Goal: Information Seeking & Learning: Find specific fact

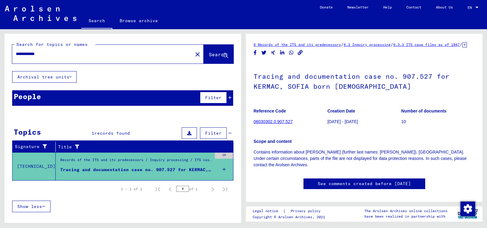
click at [355, 143] on div "Scope and content Contains information about KERMAC (further last names: [PERSO…" at bounding box center [363, 149] width 221 height 37
click at [223, 169] on icon at bounding box center [223, 169] width 3 height 21
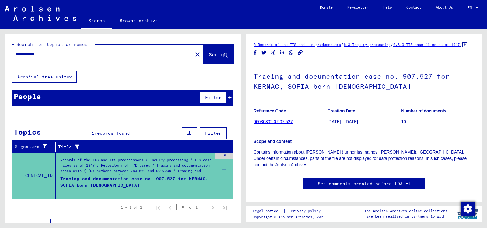
click at [49, 54] on input "**********" at bounding box center [102, 54] width 173 height 6
type input "*"
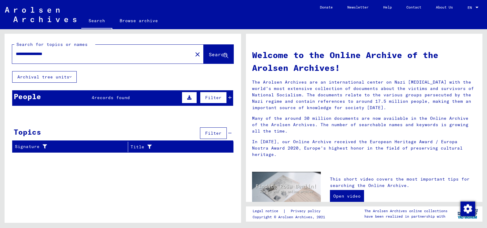
click at [231, 97] on icon at bounding box center [229, 98] width 3 height 4
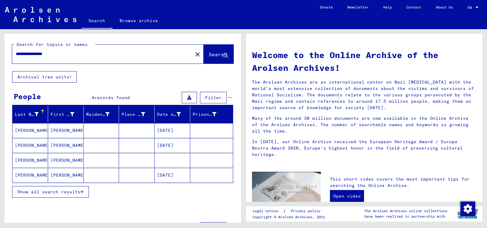
click at [128, 174] on mat-cell at bounding box center [137, 175] width 36 height 15
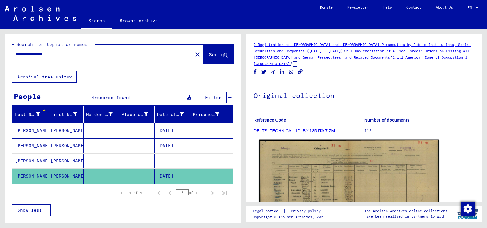
click at [323, 159] on img at bounding box center [349, 203] width 180 height 127
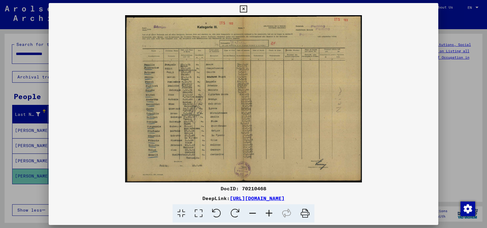
click at [40, 190] on div at bounding box center [243, 114] width 487 height 228
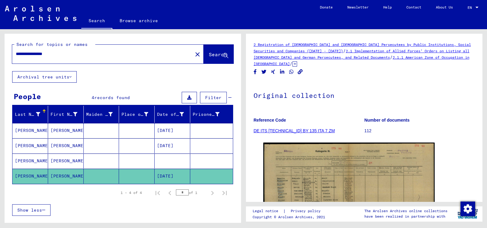
click at [69, 162] on mat-cell "[PERSON_NAME]" at bounding box center [66, 161] width 36 height 15
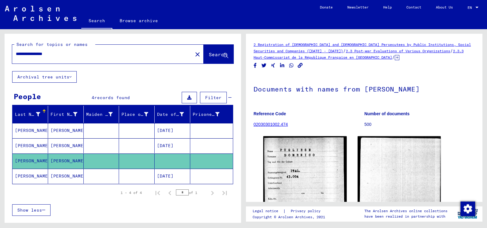
click at [254, 175] on div "DocID: 77782739 ([PERSON_NAME]) DocID: 77782739 ([PERSON_NAME])" at bounding box center [363, 194] width 221 height 121
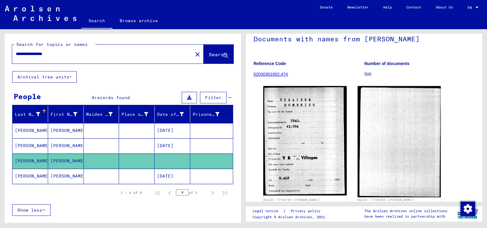
scroll to position [67, 0]
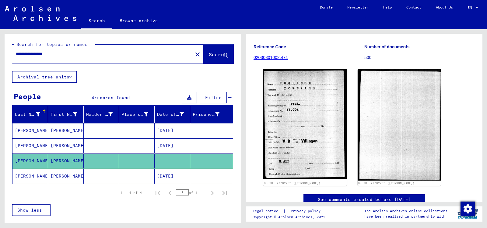
click at [202, 170] on mat-cell at bounding box center [211, 176] width 43 height 15
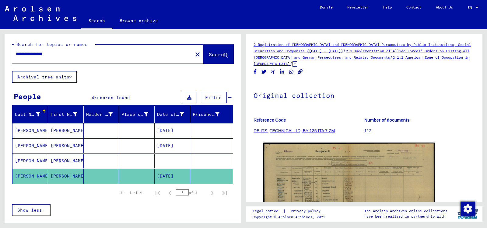
click at [254, 169] on div "DocID: 70210468" at bounding box center [363, 205] width 221 height 131
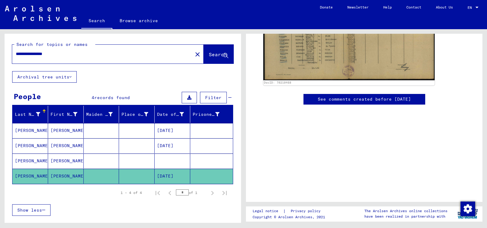
scroll to position [211, 0]
drag, startPoint x: 289, startPoint y: 58, endPoint x: 260, endPoint y: 56, distance: 28.7
click at [260, 56] on div "DocID: 70210468" at bounding box center [363, 22] width 221 height 131
copy link "DocID: 70210468"
click at [166, 175] on mat-cell "[DATE]" at bounding box center [173, 176] width 36 height 15
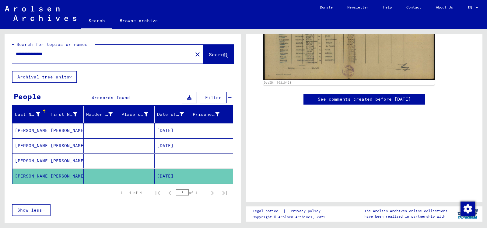
click at [250, 103] on yv-its-full-details "2 Registration of [DEMOGRAPHIC_DATA] and [DEMOGRAPHIC_DATA] Persecutees by Publ…" at bounding box center [364, 26] width 236 height 337
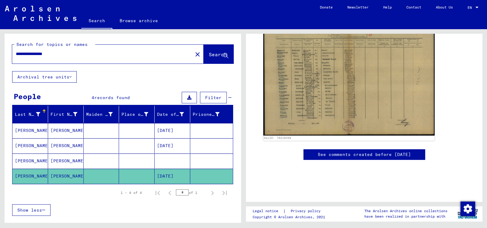
scroll to position [94, 0]
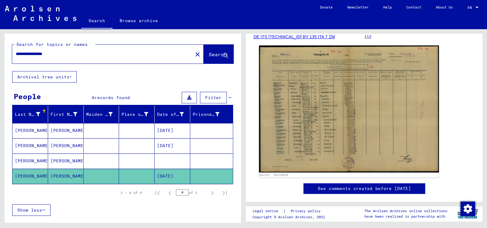
click at [337, 118] on img at bounding box center [349, 109] width 180 height 127
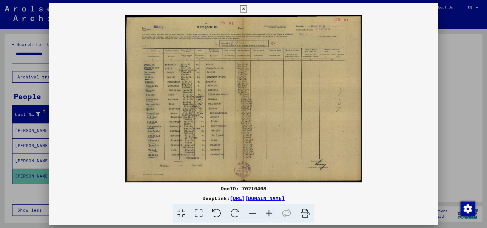
click at [37, 196] on div at bounding box center [243, 114] width 487 height 228
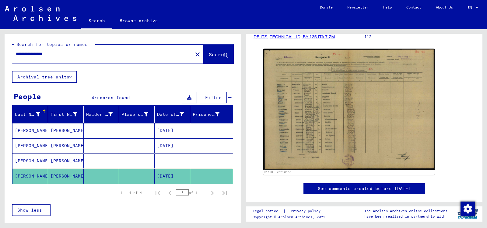
click at [135, 184] on div "1 – 4 of 4 * of 1" at bounding box center [122, 192] width 221 height 17
click at [77, 56] on input "**********" at bounding box center [102, 54] width 173 height 6
type input "*"
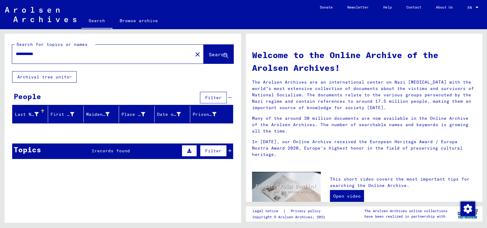
click at [231, 150] on icon at bounding box center [229, 151] width 3 height 4
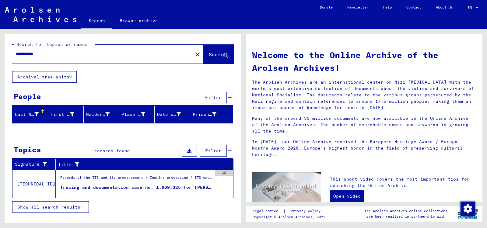
click at [191, 185] on div "Tracing and documentation case no. 1.069.325 for [PERSON_NAME] born [DEMOGRAPHI…" at bounding box center [136, 187] width 152 height 6
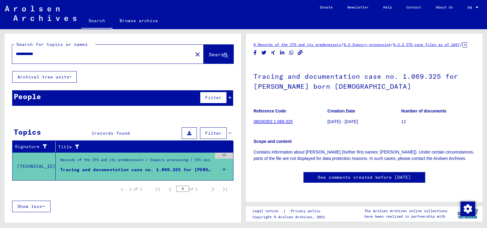
click at [140, 76] on div "**********" at bounding box center [123, 127] width 236 height 187
click at [34, 54] on input "**********" at bounding box center [102, 54] width 173 height 6
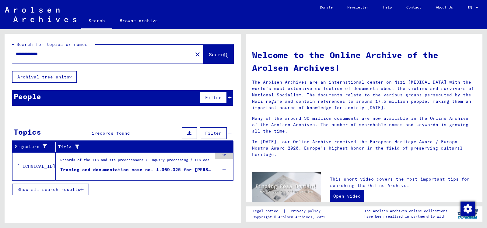
click at [230, 98] on icon at bounding box center [229, 98] width 3 height 4
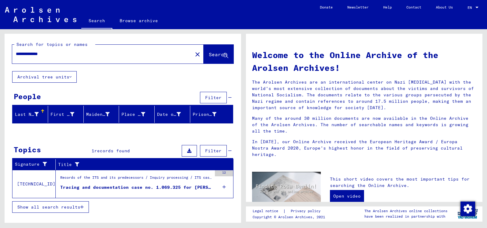
click at [133, 89] on div "**********" at bounding box center [123, 127] width 236 height 187
click at [60, 52] on input "**********" at bounding box center [100, 54] width 169 height 6
click at [182, 185] on div "Tracing and documentation case no. 897.631 for [PERSON_NAME], [DEMOGRAPHIC_DATA…" at bounding box center [136, 187] width 152 height 6
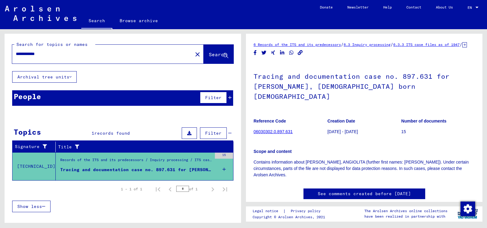
click at [231, 98] on icon at bounding box center [229, 98] width 3 height 4
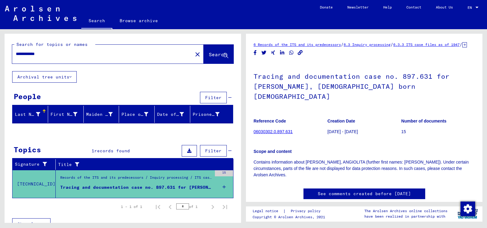
click at [56, 56] on input "**********" at bounding box center [102, 54] width 173 height 6
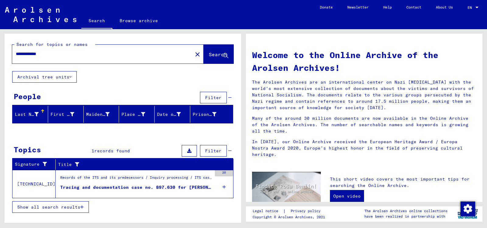
click at [136, 188] on div "Tracing and documentation case no. 897.630 for [PERSON_NAME] born [DEMOGRAPHIC_…" at bounding box center [136, 187] width 152 height 6
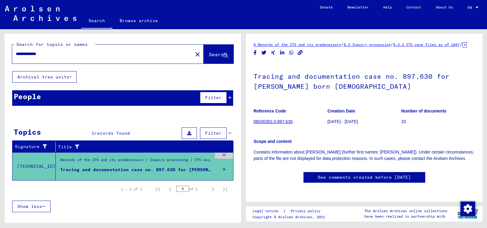
click at [230, 97] on icon at bounding box center [229, 98] width 3 height 4
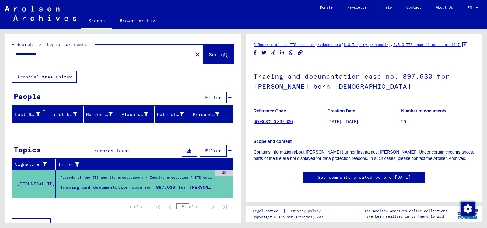
click at [155, 92] on div "People Filter" at bounding box center [122, 98] width 221 height 16
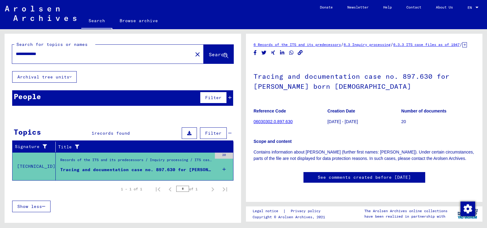
click at [68, 53] on input "**********" at bounding box center [102, 54] width 173 height 6
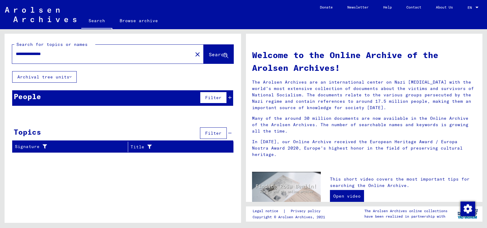
click at [230, 98] on icon at bounding box center [229, 98] width 3 height 4
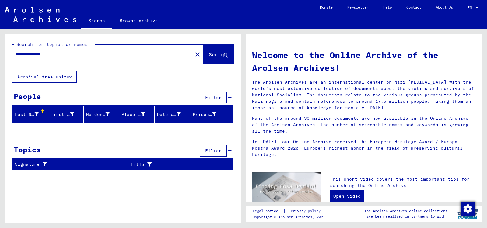
click at [137, 77] on div "**********" at bounding box center [123, 104] width 236 height 141
click at [77, 55] on input "**********" at bounding box center [100, 54] width 169 height 6
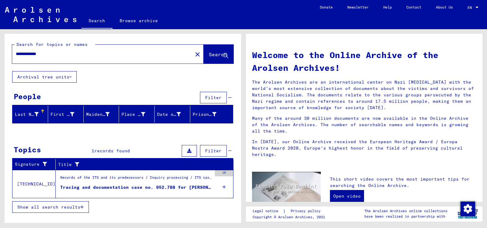
click at [159, 188] on div "Tracing and documentation case no. 952.788 for [PERSON_NAME], [PERSON_NAME] bor…" at bounding box center [136, 187] width 152 height 6
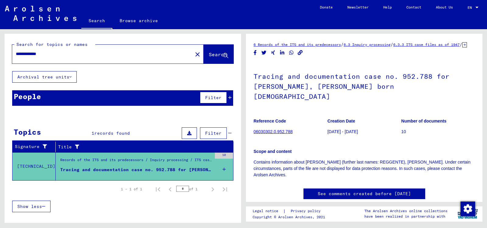
click at [230, 98] on icon at bounding box center [229, 98] width 3 height 4
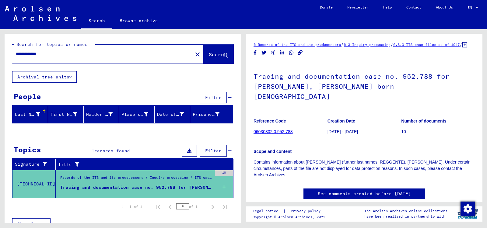
click at [37, 54] on input "**********" at bounding box center [102, 54] width 173 height 6
type input "**********"
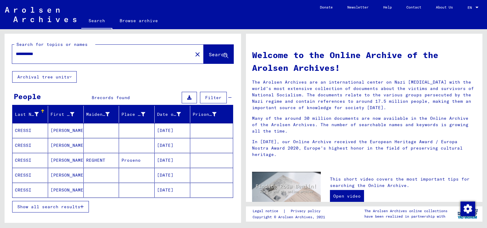
click at [83, 205] on icon "button" at bounding box center [81, 207] width 3 height 4
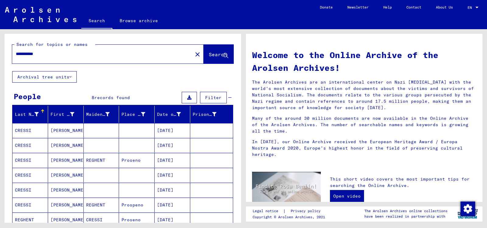
click at [230, 148] on mat-cell at bounding box center [211, 145] width 43 height 15
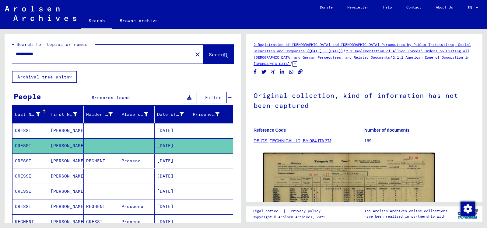
click at [181, 133] on mat-cell "[DATE]" at bounding box center [173, 130] width 36 height 15
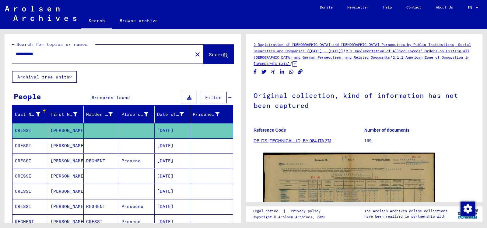
click at [171, 161] on mat-cell "[DATE]" at bounding box center [173, 161] width 36 height 15
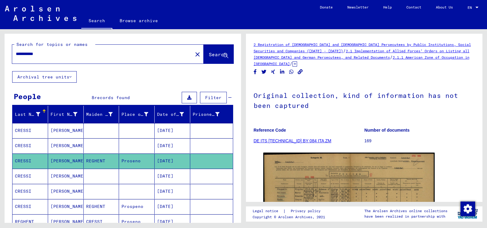
click at [171, 175] on mat-cell "[DATE]" at bounding box center [173, 176] width 36 height 15
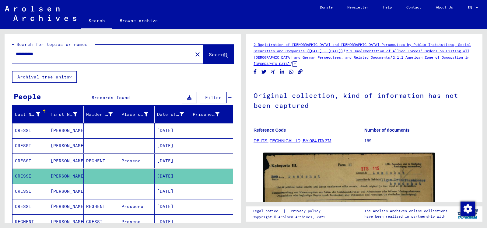
click at [170, 187] on mat-cell "[DATE]" at bounding box center [173, 191] width 36 height 15
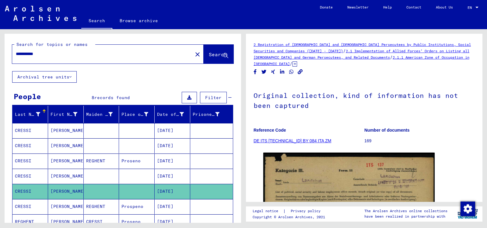
click at [168, 206] on mat-cell "[DATE]" at bounding box center [173, 206] width 36 height 15
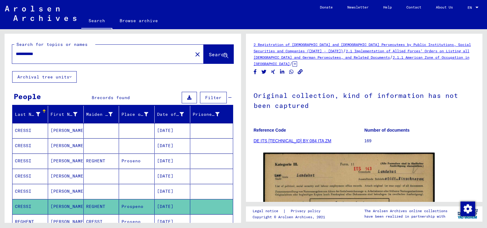
click at [168, 218] on mat-cell "[DATE]" at bounding box center [173, 222] width 36 height 15
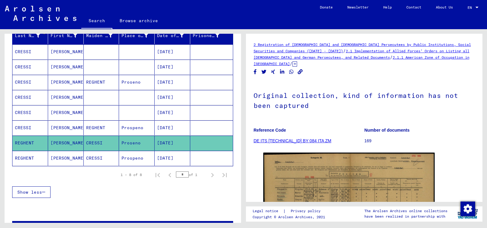
scroll to position [84, 0]
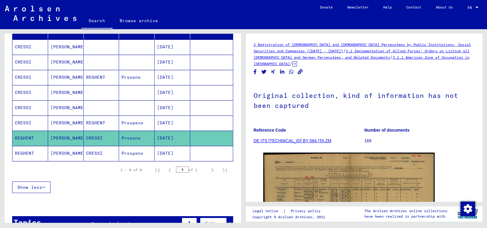
click at [139, 150] on mat-cell "Prospeno" at bounding box center [137, 153] width 36 height 15
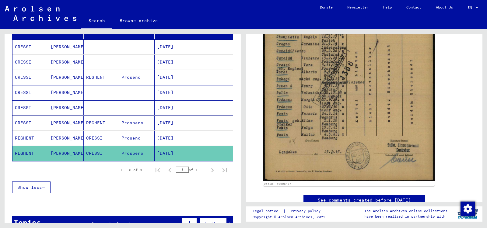
scroll to position [195, 0]
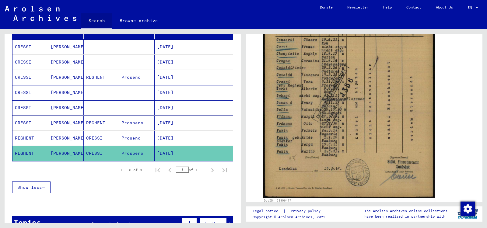
click at [95, 21] on link "Search" at bounding box center [96, 21] width 31 height 16
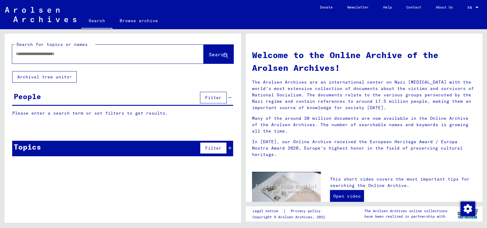
click at [79, 56] on input "text" at bounding box center [100, 54] width 169 height 6
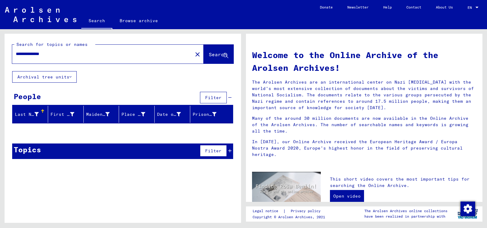
click at [230, 151] on icon at bounding box center [229, 151] width 3 height 4
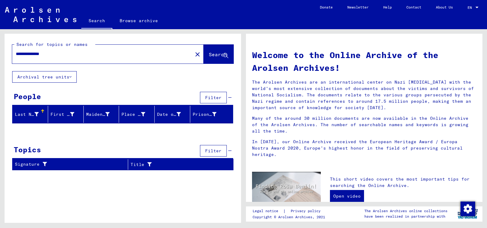
click at [61, 54] on input "**********" at bounding box center [100, 54] width 169 height 6
type input "*"
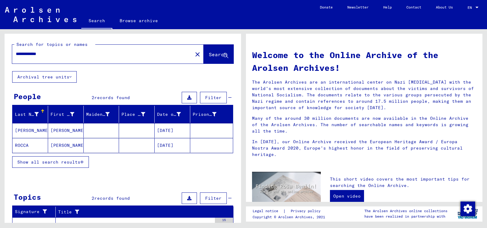
click at [169, 144] on mat-cell "[DATE]" at bounding box center [173, 145] width 36 height 15
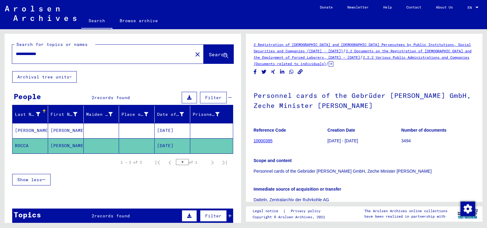
click at [289, 120] on div "Personnel cards of the Gebrüder [PERSON_NAME] GmbH, Zeche Minister [PERSON_NAME…" at bounding box center [363, 152] width 221 height 141
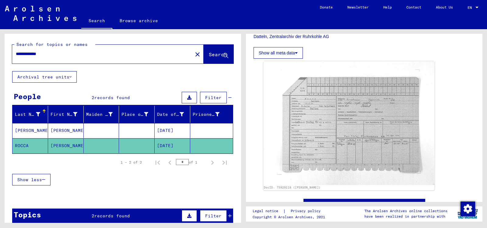
scroll to position [167, 0]
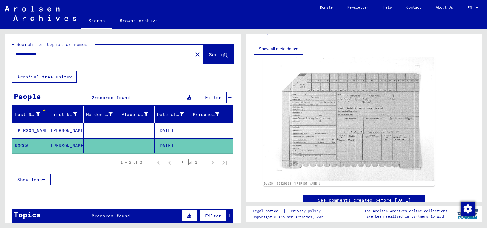
click at [52, 53] on input "**********" at bounding box center [102, 54] width 173 height 6
type input "**********"
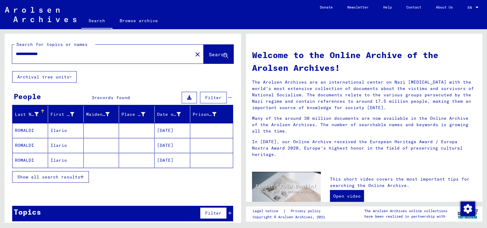
click at [159, 144] on mat-cell "[DATE]" at bounding box center [173, 145] width 36 height 15
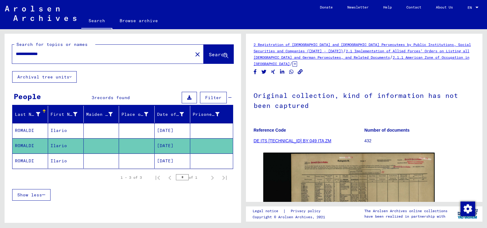
click at [260, 184] on div "DocID: 69925179" at bounding box center [363, 206] width 221 height 112
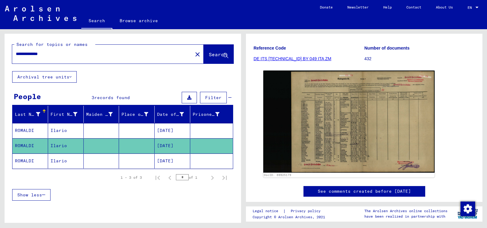
scroll to position [81, 0]
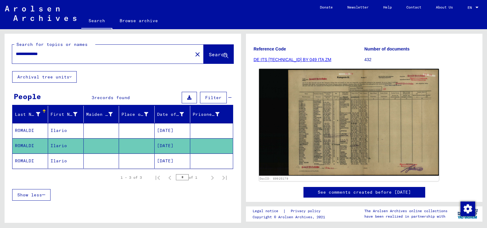
click at [376, 128] on img at bounding box center [349, 122] width 180 height 107
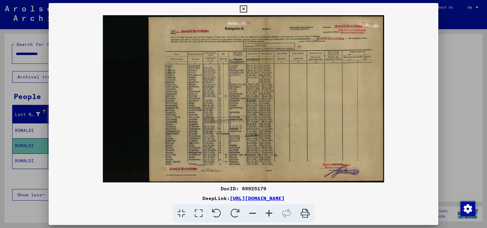
drag, startPoint x: 269, startPoint y: 188, endPoint x: 221, endPoint y: 191, distance: 47.6
click at [221, 191] on div "DocID: 69925179" at bounding box center [243, 188] width 389 height 7
copy div "DocID: 69925179"
click at [38, 178] on div at bounding box center [243, 114] width 487 height 228
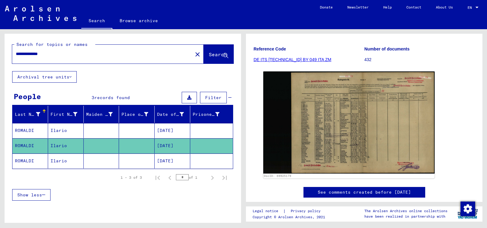
click at [164, 159] on mat-cell "[DATE]" at bounding box center [173, 161] width 36 height 15
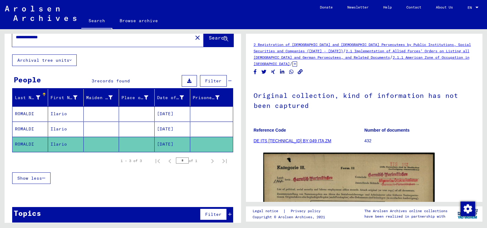
scroll to position [21, 0]
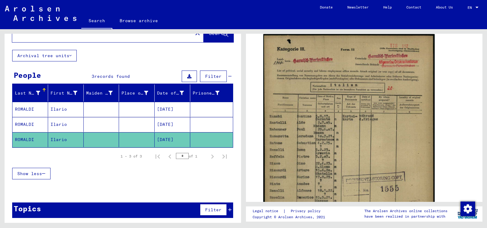
scroll to position [117, 0]
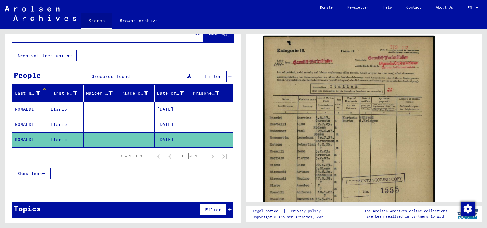
click at [97, 18] on link "Search" at bounding box center [96, 21] width 31 height 16
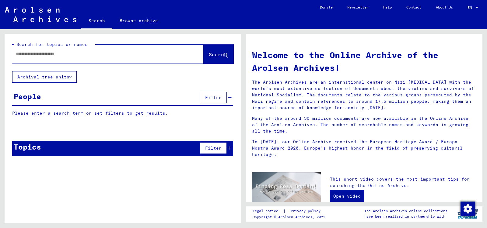
click at [60, 56] on input "text" at bounding box center [100, 54] width 169 height 6
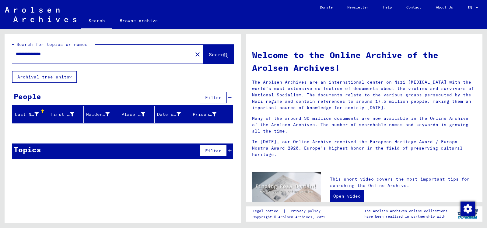
click at [230, 150] on icon at bounding box center [229, 151] width 3 height 4
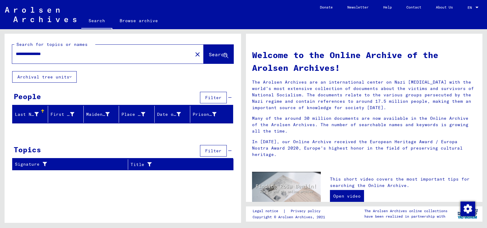
click at [123, 83] on div "**********" at bounding box center [123, 104] width 236 height 141
click at [473, 53] on h1 "Welcome to the Online Archive of the Arolsen Archives!" at bounding box center [364, 62] width 224 height 26
click at [60, 56] on input "**********" at bounding box center [100, 54] width 169 height 6
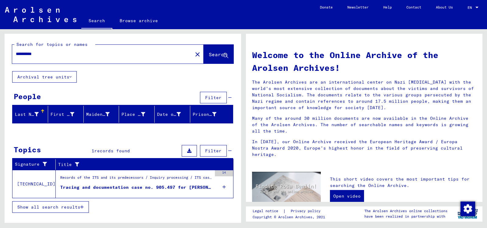
click at [155, 186] on div "Tracing and documentation case no. 905.497 for [PERSON_NAME] born [DEMOGRAPHIC_…" at bounding box center [136, 187] width 152 height 6
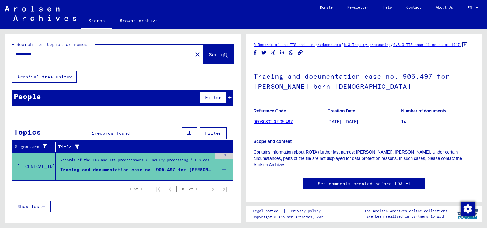
click at [229, 99] on icon at bounding box center [229, 98] width 3 height 4
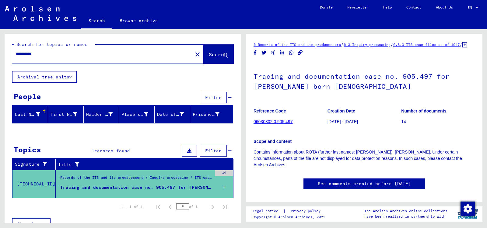
drag, startPoint x: 57, startPoint y: 187, endPoint x: 72, endPoint y: 190, distance: 15.8
click at [72, 190] on div "Records of the ITS and its predecessors / Inquiry processing / ITS case files a…" at bounding box center [134, 184] width 156 height 28
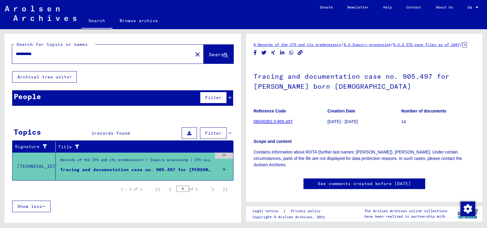
click at [72, 190] on div "1 – 1 of 1 * of 1" at bounding box center [122, 189] width 221 height 17
click at [88, 173] on figure "Tracing and documentation case no. 905.497 for [PERSON_NAME] born [DEMOGRAPHIC_…" at bounding box center [136, 171] width 152 height 9
drag, startPoint x: 58, startPoint y: 168, endPoint x: 231, endPoint y: 171, distance: 172.6
click at [212, 171] on div "Tracing and documentation case no. 905.497 for [PERSON_NAME] born [DEMOGRAPHIC_…" at bounding box center [136, 170] width 152 height 6
click at [316, 140] on div "Scope and content Contains information about ROTA (further last names: [PERSON_…" at bounding box center [363, 149] width 221 height 37
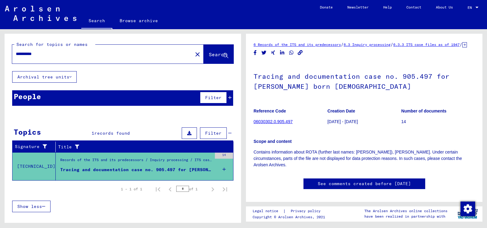
click at [462, 47] on icon at bounding box center [464, 44] width 5 height 5
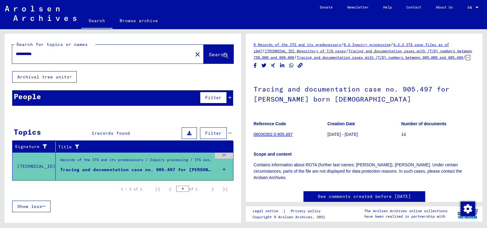
drag, startPoint x: 254, startPoint y: 97, endPoint x: 429, endPoint y: 94, distance: 174.7
click at [429, 94] on h1 "Tracing and documentation case no. 905.497 for [PERSON_NAME] born [DEMOGRAPHIC_…" at bounding box center [363, 93] width 221 height 37
copy h1 "Tracing and documentation case no. 905.497"
click at [43, 54] on input "**********" at bounding box center [102, 54] width 173 height 6
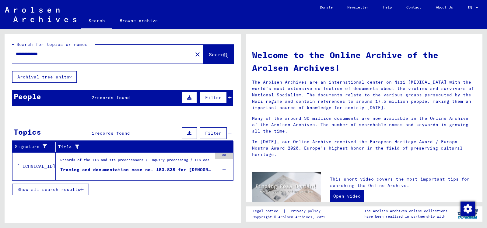
click at [230, 97] on icon at bounding box center [229, 98] width 3 height 4
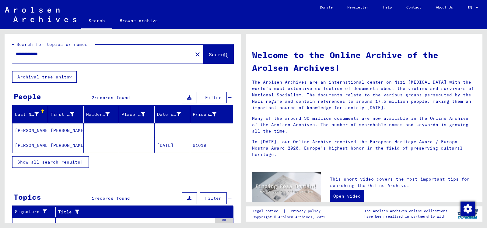
click at [161, 144] on mat-cell "[DATE]" at bounding box center [173, 145] width 36 height 15
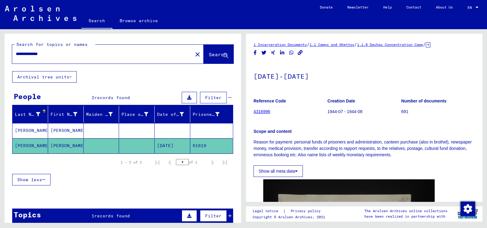
scroll to position [17, 0]
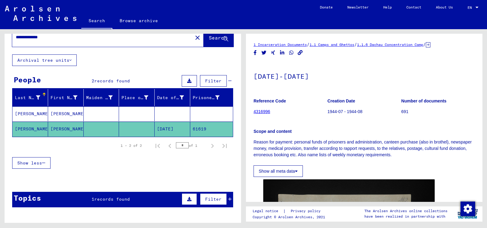
click at [343, 128] on div "Scope and content Reason for payment: personal funds of prisoners and administr…" at bounding box center [363, 139] width 221 height 37
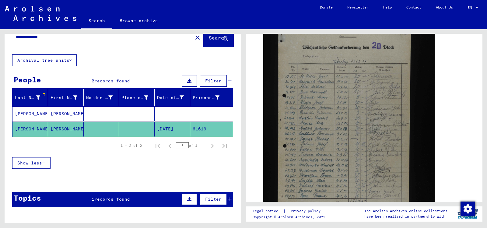
scroll to position [184, 0]
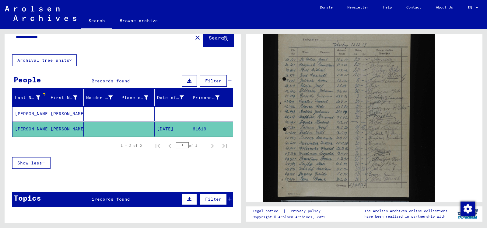
click at [54, 38] on input "**********" at bounding box center [102, 37] width 173 height 6
type input "*"
type input "*****"
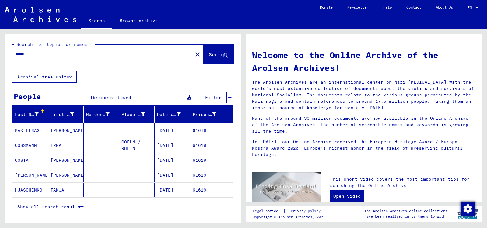
click at [81, 205] on icon "button" at bounding box center [81, 207] width 3 height 4
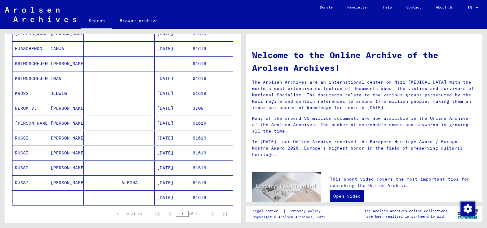
scroll to position [146, 0]
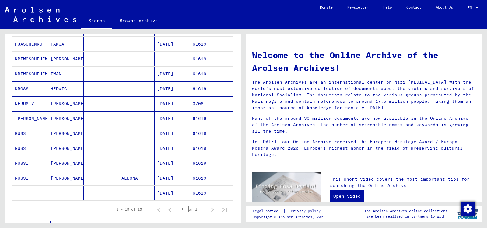
click at [165, 117] on mat-cell "[DATE]" at bounding box center [173, 118] width 36 height 15
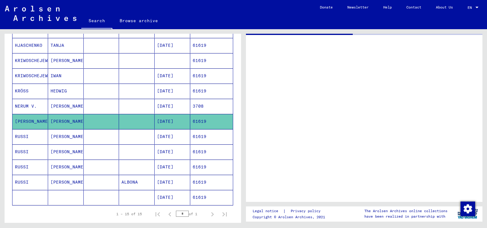
scroll to position [147, 0]
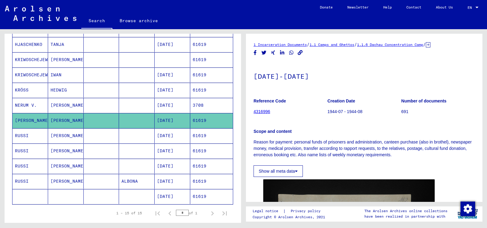
click at [176, 135] on mat-cell "[DATE]" at bounding box center [173, 135] width 36 height 15
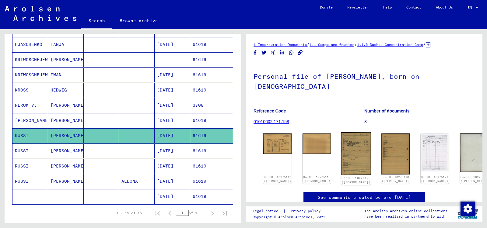
click at [346, 140] on img at bounding box center [356, 153] width 30 height 43
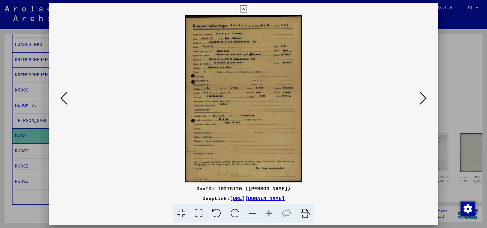
click at [346, 140] on img at bounding box center [243, 98] width 348 height 167
click at [291, 125] on img at bounding box center [243, 98] width 348 height 167
click at [272, 134] on img at bounding box center [243, 98] width 348 height 167
click at [270, 212] on icon at bounding box center [269, 213] width 16 height 19
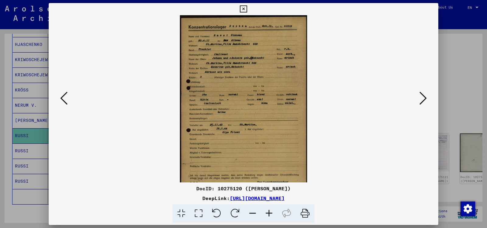
click at [270, 212] on icon at bounding box center [269, 213] width 16 height 19
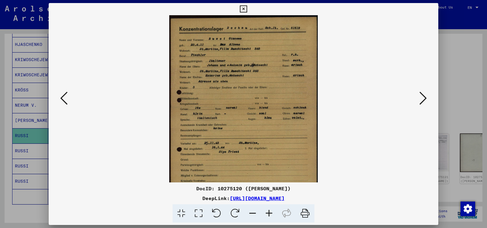
click at [270, 212] on icon at bounding box center [269, 213] width 16 height 19
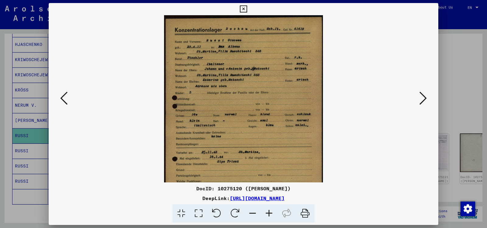
click at [37, 151] on div at bounding box center [243, 114] width 487 height 228
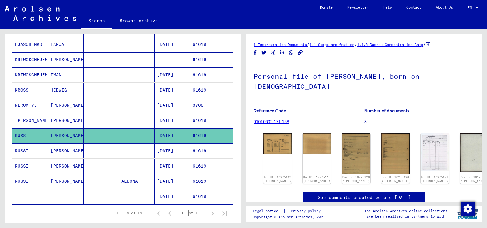
click at [170, 150] on mat-cell "[DATE]" at bounding box center [173, 151] width 36 height 15
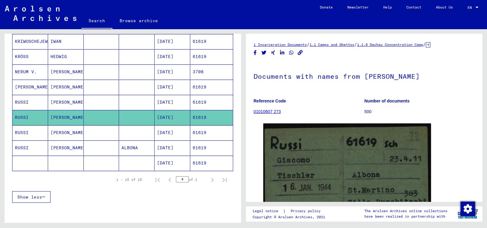
scroll to position [197, 0]
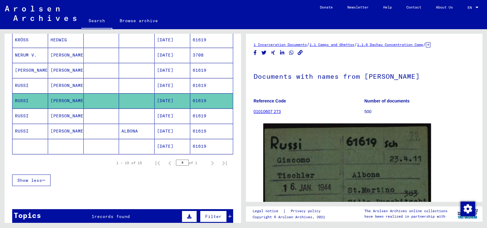
click at [250, 153] on yv-its-full-details "1 Incarceration Documents / 1.1 Camps and Ghettos / 1.1.6 Dachau Concentration …" at bounding box center [364, 180] width 236 height 279
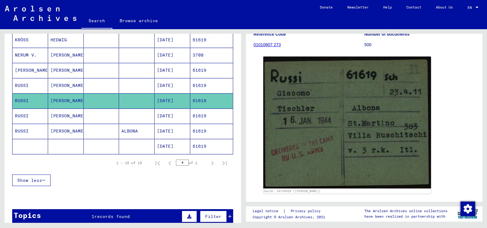
scroll to position [84, 0]
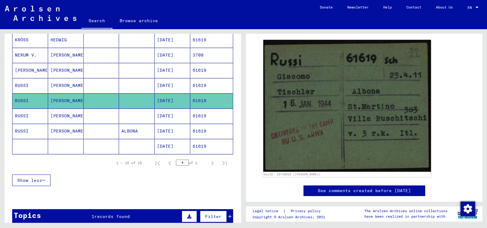
click at [173, 113] on mat-cell "[DATE]" at bounding box center [173, 116] width 36 height 15
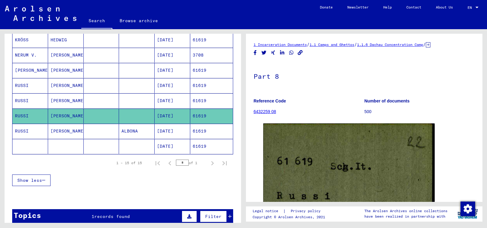
scroll to position [214, 0]
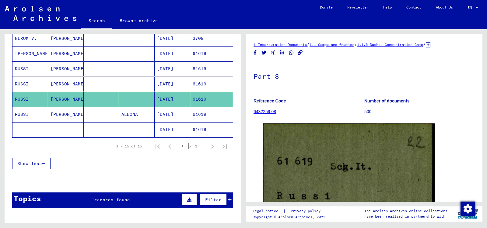
click at [253, 132] on yv-its-full-details "1 Incarceration Documents / 1.1 Camps and Ghettos / 1.1.6 Dachau Concentration …" at bounding box center [364, 226] width 236 height 370
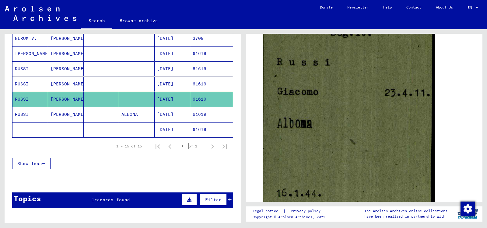
scroll to position [151, 0]
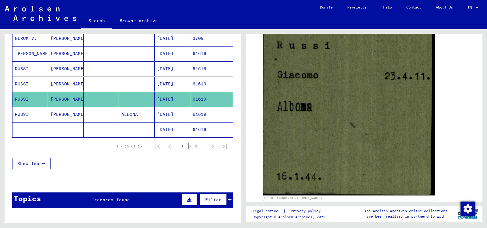
click at [171, 111] on mat-cell "[DATE]" at bounding box center [173, 114] width 36 height 15
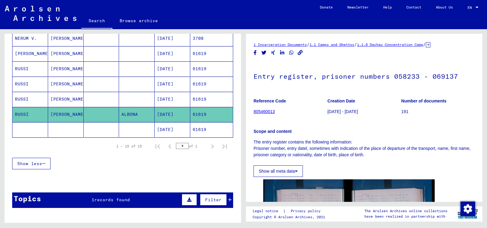
click at [139, 71] on mat-cell at bounding box center [137, 68] width 36 height 15
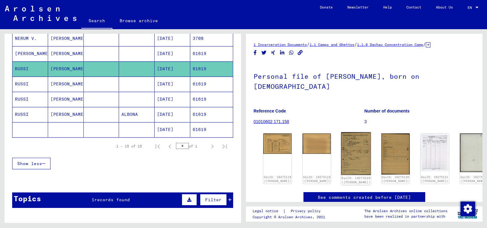
click at [347, 142] on img at bounding box center [356, 153] width 30 height 43
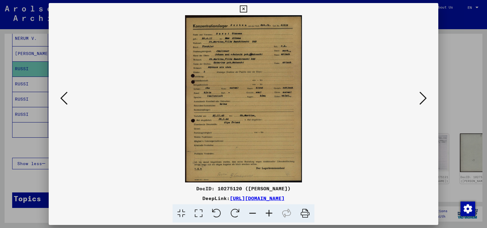
click at [347, 142] on img at bounding box center [243, 98] width 348 height 167
click at [269, 213] on icon at bounding box center [269, 213] width 16 height 19
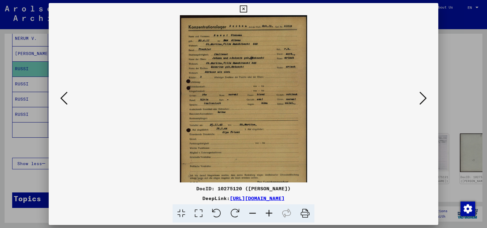
click at [269, 213] on icon at bounding box center [269, 213] width 16 height 19
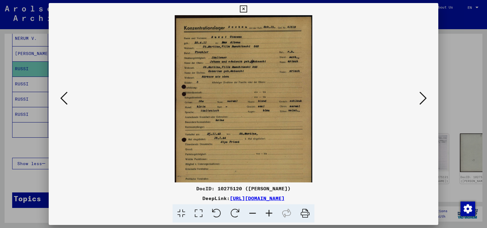
click at [269, 213] on icon at bounding box center [269, 213] width 16 height 19
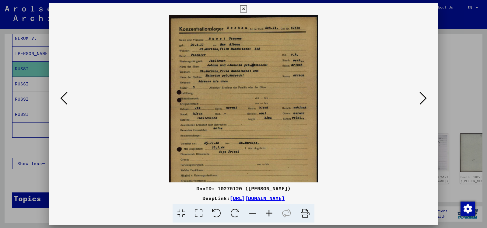
click at [269, 213] on icon at bounding box center [269, 213] width 16 height 19
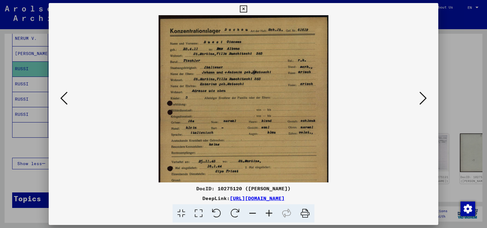
click at [269, 213] on icon at bounding box center [269, 213] width 16 height 19
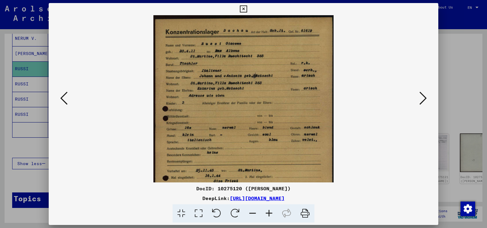
click at [267, 212] on icon at bounding box center [269, 213] width 16 height 19
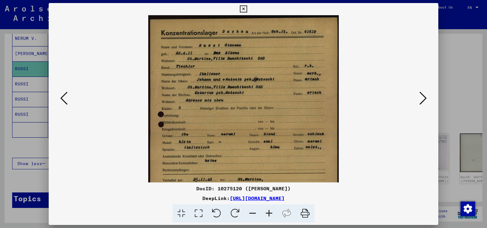
click at [267, 212] on icon at bounding box center [269, 213] width 16 height 19
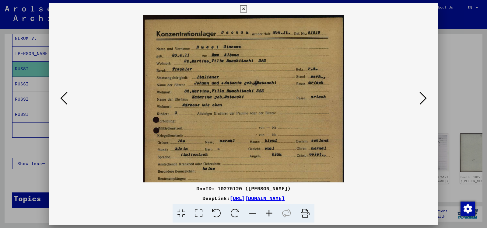
click at [267, 212] on icon at bounding box center [269, 213] width 16 height 19
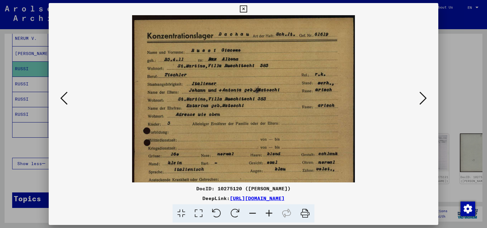
click at [267, 212] on icon at bounding box center [269, 213] width 16 height 19
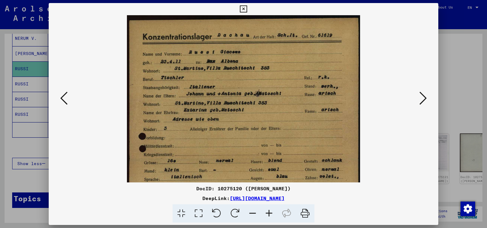
click at [267, 212] on icon at bounding box center [269, 213] width 16 height 19
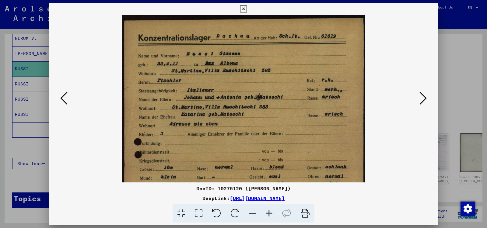
click at [267, 212] on icon at bounding box center [269, 213] width 16 height 19
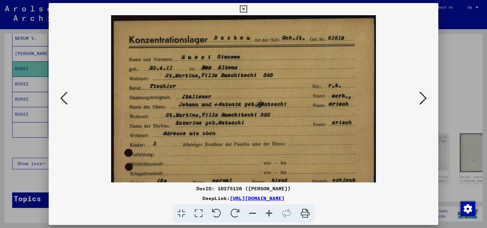
click at [253, 212] on icon at bounding box center [252, 213] width 16 height 19
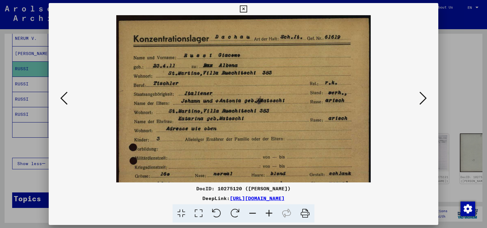
click at [253, 212] on icon at bounding box center [252, 213] width 16 height 19
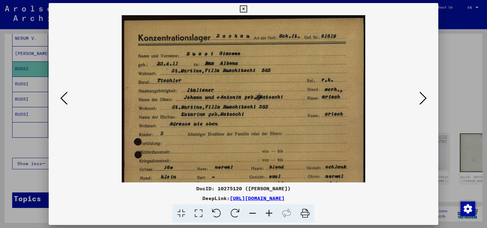
click at [253, 212] on icon at bounding box center [252, 213] width 16 height 19
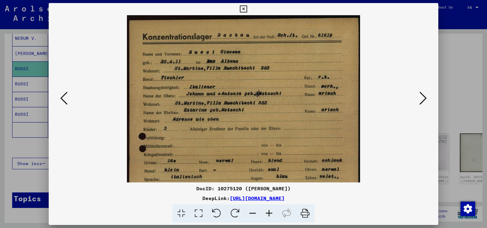
click at [253, 212] on icon at bounding box center [252, 213] width 16 height 19
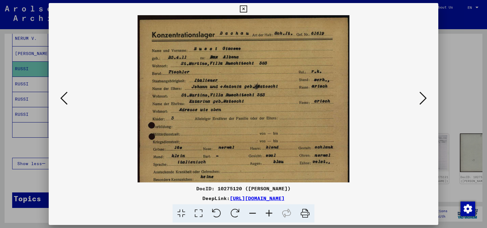
click at [253, 212] on icon at bounding box center [252, 213] width 16 height 19
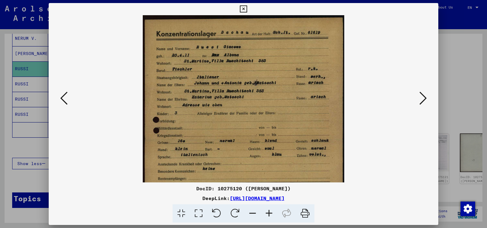
click at [253, 212] on icon at bounding box center [252, 213] width 16 height 19
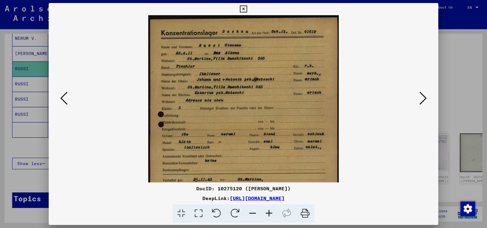
click at [253, 212] on icon at bounding box center [252, 213] width 16 height 19
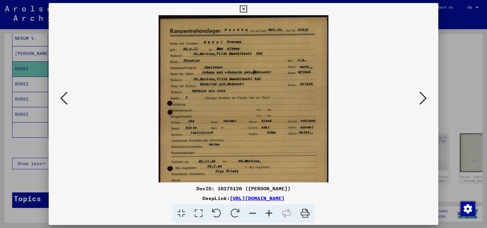
click at [32, 145] on div at bounding box center [243, 114] width 487 height 228
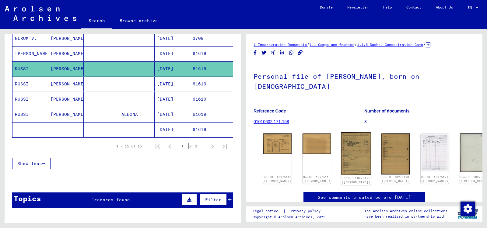
click at [349, 138] on img at bounding box center [356, 153] width 30 height 43
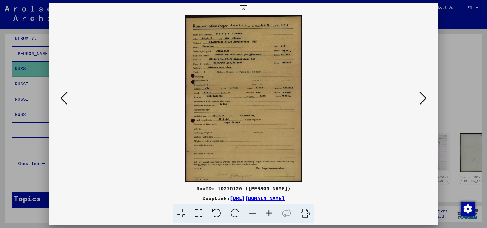
click at [268, 214] on icon at bounding box center [269, 213] width 16 height 19
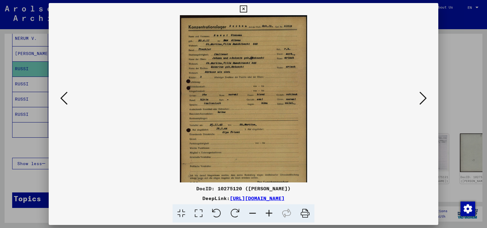
click at [268, 214] on icon at bounding box center [269, 213] width 16 height 19
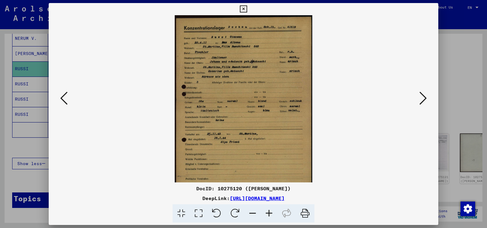
click at [268, 214] on icon at bounding box center [269, 213] width 16 height 19
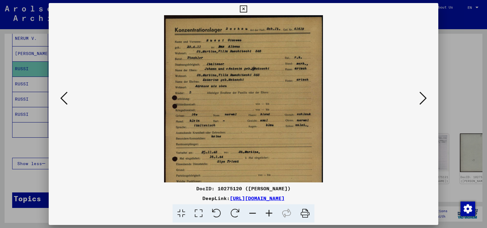
click at [268, 214] on icon at bounding box center [269, 213] width 16 height 19
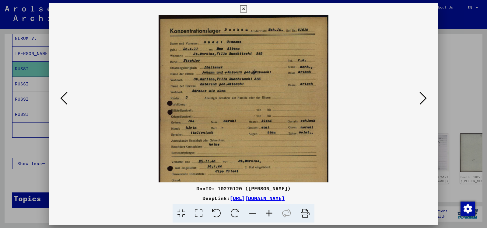
click at [268, 214] on icon at bounding box center [269, 213] width 16 height 19
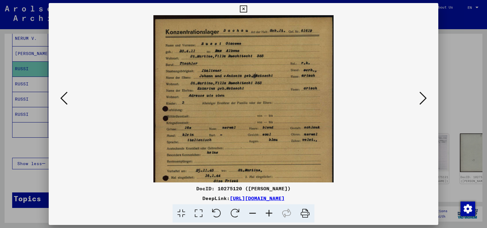
click at [157, 150] on img at bounding box center [243, 144] width 180 height 259
click at [36, 35] on div at bounding box center [243, 114] width 487 height 228
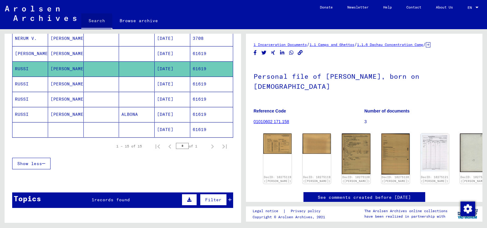
click at [94, 23] on link "Search" at bounding box center [96, 21] width 31 height 16
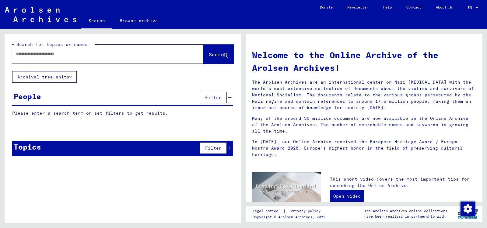
click at [66, 52] on input "text" at bounding box center [100, 54] width 169 height 6
type input "**********"
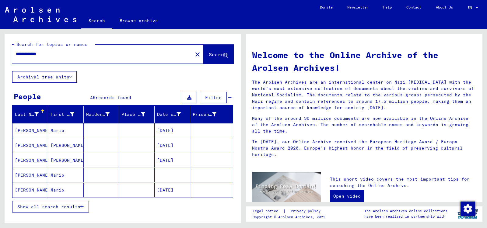
click at [169, 131] on mat-cell "[DATE]" at bounding box center [173, 130] width 36 height 15
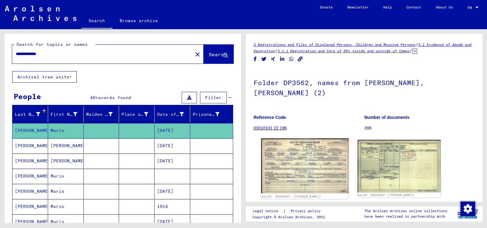
click at [313, 171] on img at bounding box center [304, 165] width 87 height 55
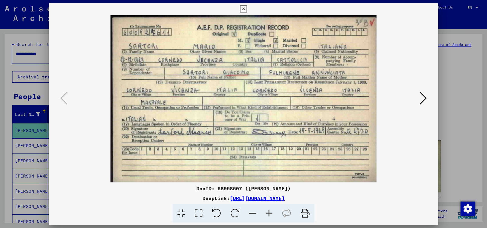
click at [423, 97] on icon at bounding box center [422, 98] width 7 height 15
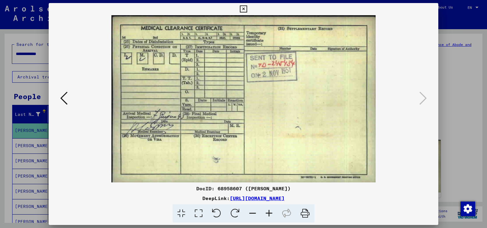
click at [247, 8] on icon at bounding box center [243, 8] width 7 height 7
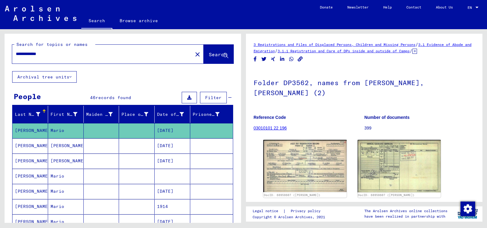
click at [180, 174] on mat-cell at bounding box center [173, 176] width 36 height 15
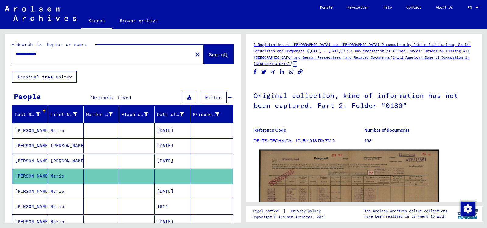
click at [316, 174] on img at bounding box center [349, 214] width 180 height 129
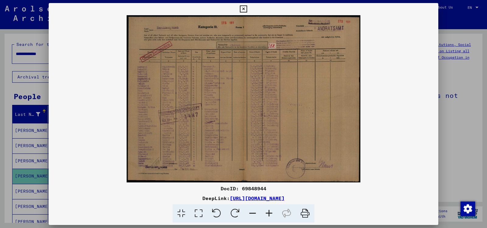
click at [267, 213] on icon at bounding box center [269, 213] width 16 height 19
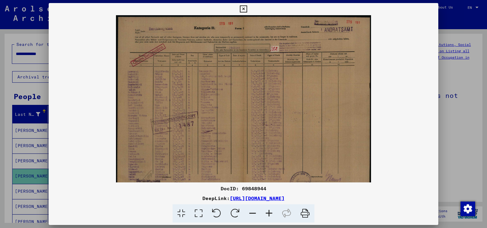
click at [267, 213] on icon at bounding box center [269, 213] width 16 height 19
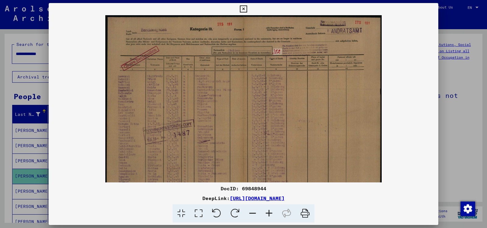
click at [267, 213] on icon at bounding box center [269, 213] width 16 height 19
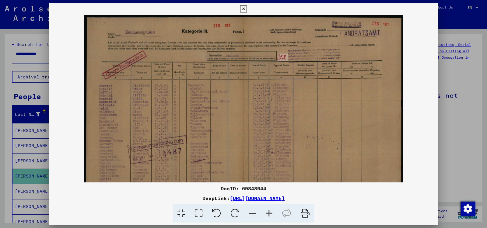
click at [267, 213] on icon at bounding box center [269, 213] width 16 height 19
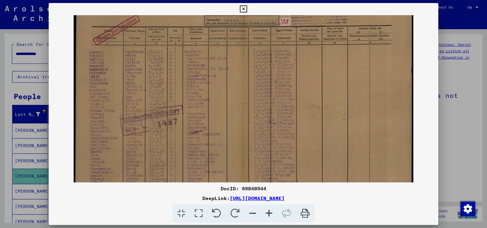
scroll to position [41, 0]
drag, startPoint x: 255, startPoint y: 163, endPoint x: 251, endPoint y: 122, distance: 41.8
click at [251, 122] on img at bounding box center [244, 95] width 340 height 243
click at [42, 158] on div at bounding box center [243, 114] width 487 height 228
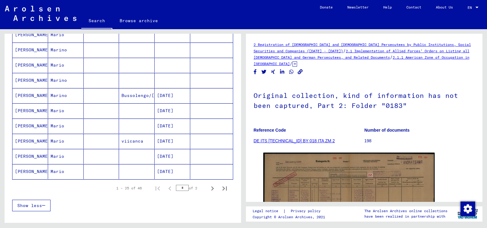
scroll to position [321, 0]
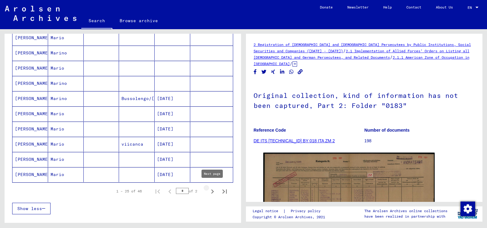
click at [211, 188] on icon "Next page" at bounding box center [212, 191] width 9 height 9
type input "*"
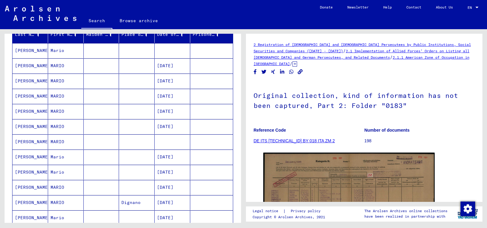
scroll to position [75, 0]
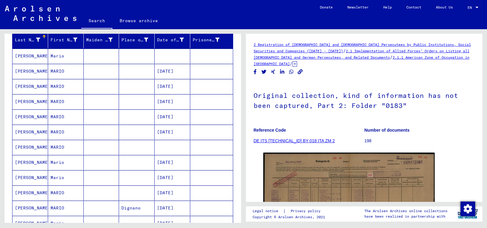
click at [177, 55] on mat-cell at bounding box center [173, 56] width 36 height 15
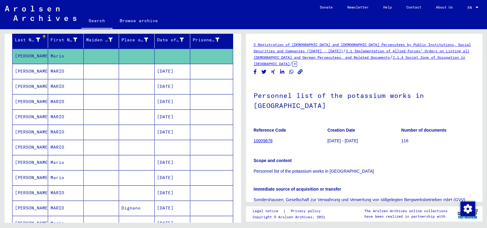
click at [96, 21] on link "Search" at bounding box center [96, 21] width 31 height 16
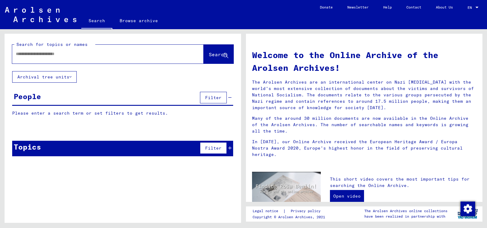
click at [74, 55] on input "text" at bounding box center [100, 54] width 169 height 6
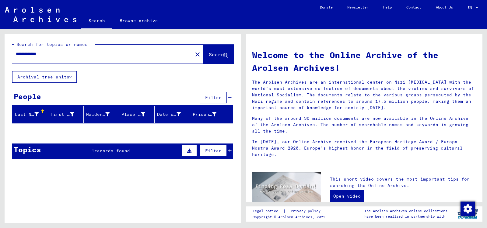
click at [230, 150] on icon at bounding box center [229, 151] width 3 height 4
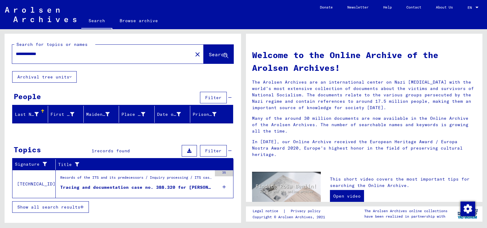
click at [188, 187] on div "Tracing and documentation case no. 388.320 for [PERSON_NAME] born [DEMOGRAPHIC_…" at bounding box center [136, 187] width 152 height 6
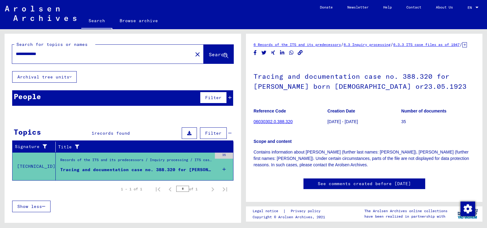
click at [34, 54] on input "**********" at bounding box center [102, 54] width 173 height 6
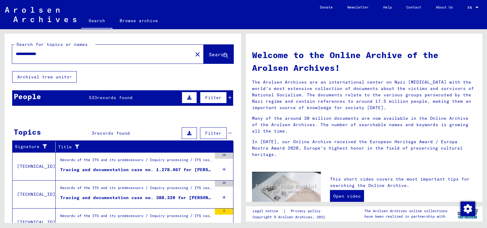
click at [141, 57] on input "**********" at bounding box center [100, 54] width 169 height 6
click at [230, 97] on icon at bounding box center [229, 98] width 3 height 4
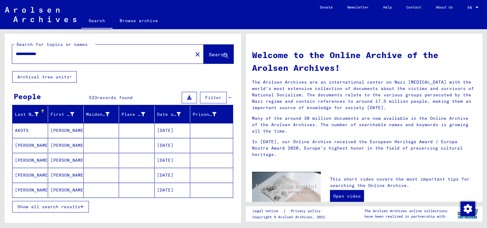
click at [66, 51] on input "**********" at bounding box center [100, 54] width 169 height 6
type input "*"
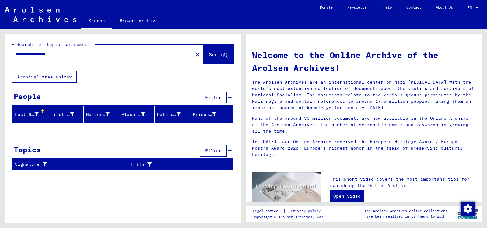
click at [53, 54] on input "**********" at bounding box center [100, 54] width 169 height 6
click at [70, 54] on input "**********" at bounding box center [100, 54] width 169 height 6
type input "********"
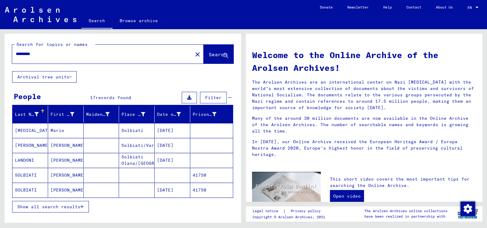
click at [81, 204] on button "Show all search results" at bounding box center [50, 207] width 77 height 12
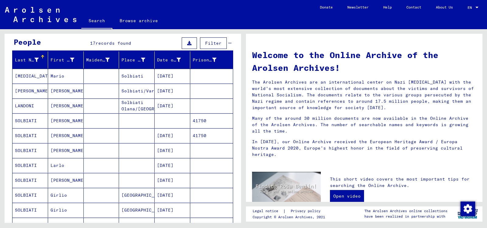
scroll to position [54, 0]
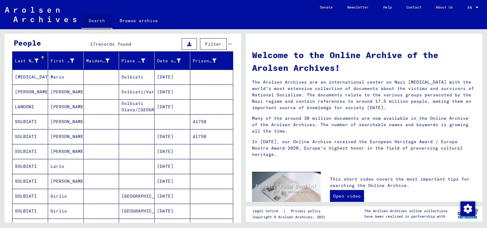
click at [99, 21] on link "Search" at bounding box center [96, 21] width 31 height 16
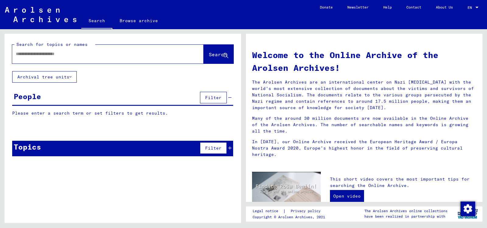
click at [82, 54] on input "text" at bounding box center [100, 54] width 169 height 6
type input "*****"
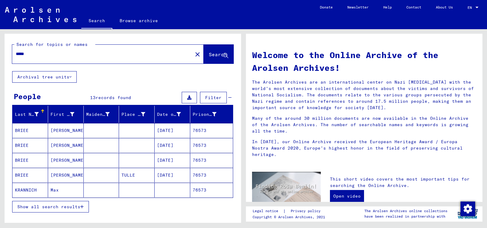
click at [84, 206] on icon "button" at bounding box center [81, 207] width 3 height 4
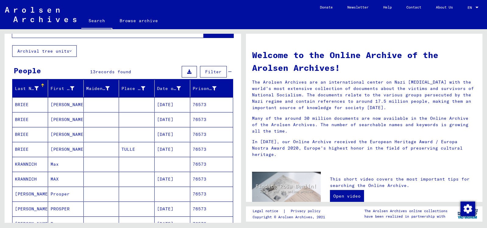
scroll to position [24, 0]
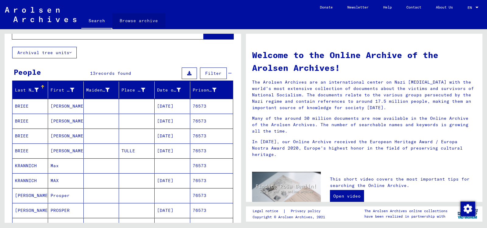
click at [140, 21] on link "Browse archive" at bounding box center [138, 20] width 53 height 15
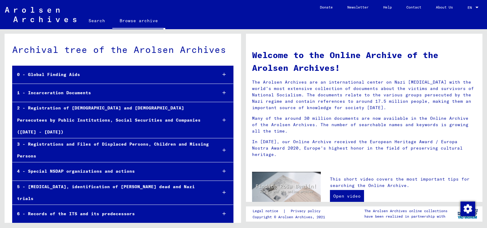
click at [223, 93] on icon at bounding box center [223, 93] width 3 height 4
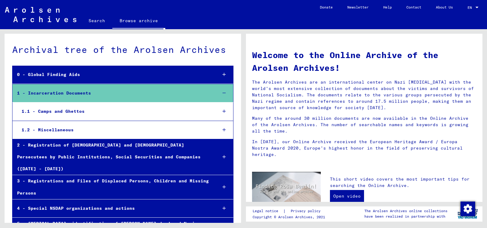
click at [223, 110] on icon at bounding box center [223, 111] width 3 height 4
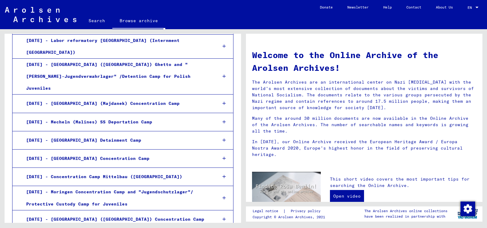
scroll to position [473, 0]
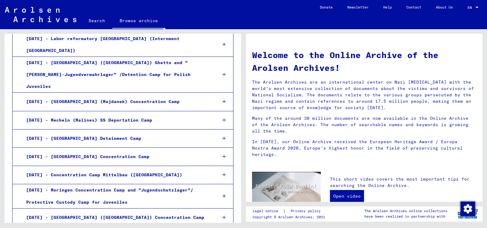
click at [225, 155] on icon at bounding box center [223, 157] width 3 height 4
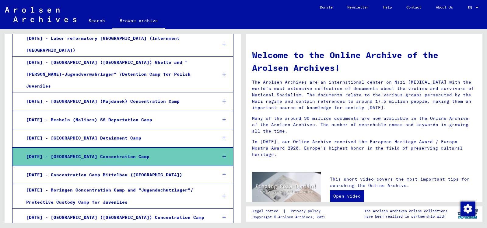
scroll to position [473, 0]
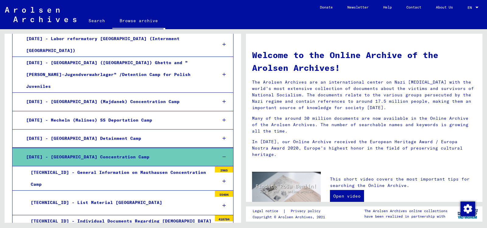
click at [224, 204] on icon at bounding box center [223, 206] width 3 height 4
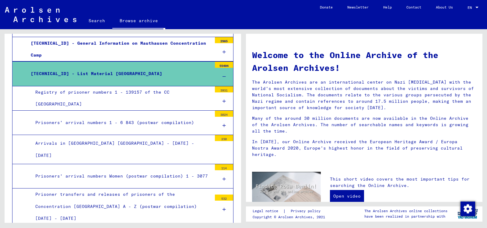
scroll to position [557, 0]
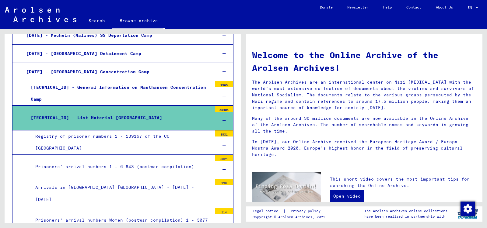
click at [135, 131] on div "Registry of prisoner numbers 1 - 139157 of the CC [GEOGRAPHIC_DATA]" at bounding box center [121, 143] width 181 height 24
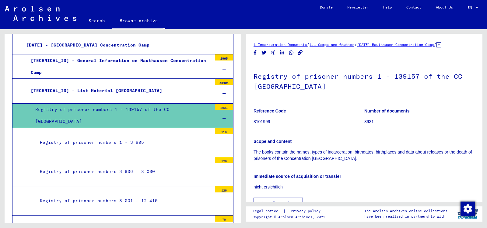
scroll to position [575, 0]
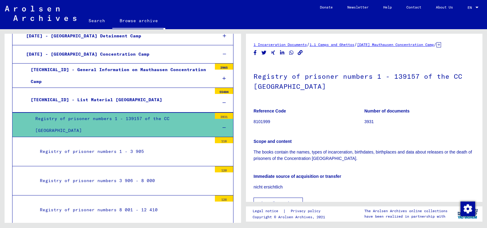
click at [139, 113] on div "Registry of prisoner numbers 1 - 139157 of the CC [GEOGRAPHIC_DATA]" at bounding box center [121, 125] width 181 height 24
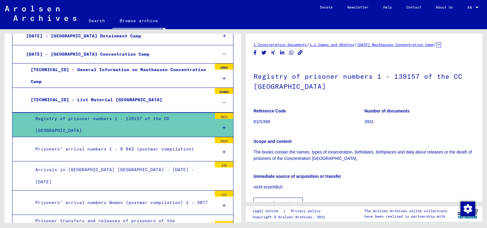
click at [140, 113] on div "Registry of prisoner numbers 1 - 139157 of the CC [GEOGRAPHIC_DATA]" at bounding box center [121, 125] width 181 height 24
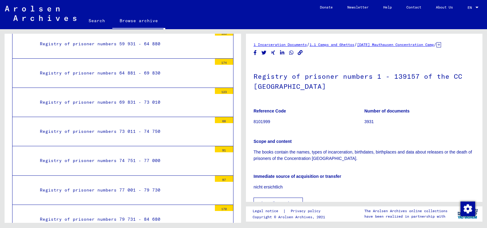
scroll to position [1015, 0]
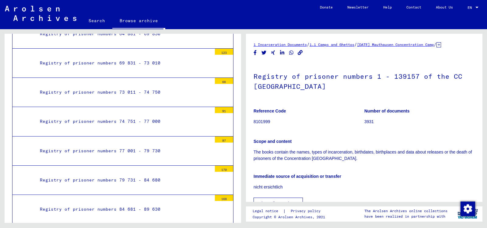
click at [144, 116] on div "Registry of prisoner numbers 74 751 - 77 000" at bounding box center [123, 122] width 176 height 12
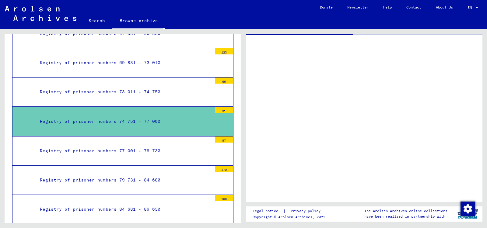
scroll to position [1015, 0]
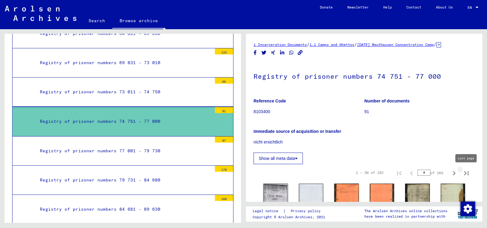
click at [466, 172] on icon "Last page" at bounding box center [466, 173] width 9 height 9
type input "*"
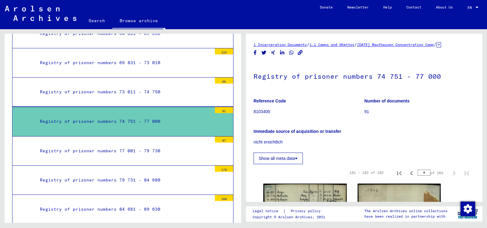
click at [427, 172] on input "*" at bounding box center [423, 173] width 13 height 6
type input "*"
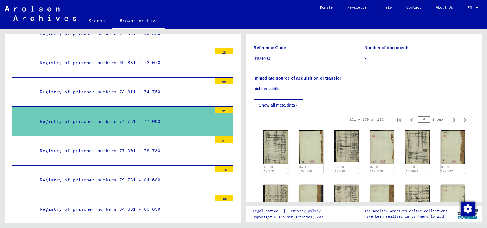
scroll to position [66, 0]
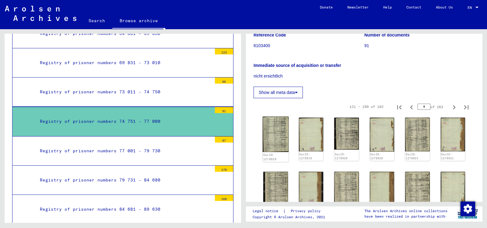
click at [269, 138] on img at bounding box center [276, 135] width 26 height 36
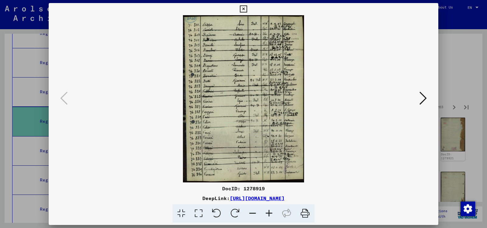
click at [269, 138] on img at bounding box center [243, 98] width 348 height 167
click at [424, 97] on icon at bounding box center [422, 98] width 7 height 15
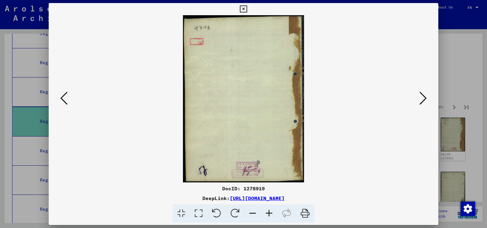
click at [424, 97] on icon at bounding box center [422, 98] width 7 height 15
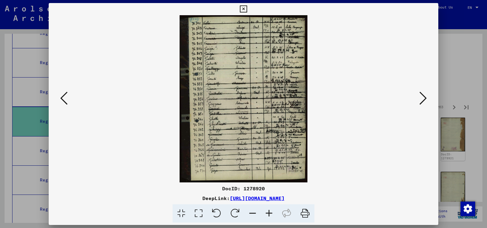
click at [424, 97] on icon at bounding box center [422, 98] width 7 height 15
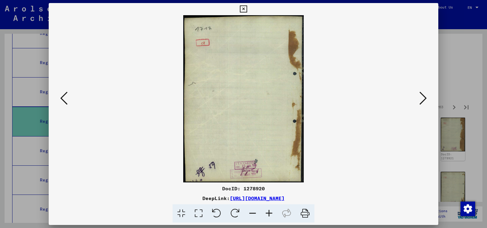
click at [424, 97] on icon at bounding box center [422, 98] width 7 height 15
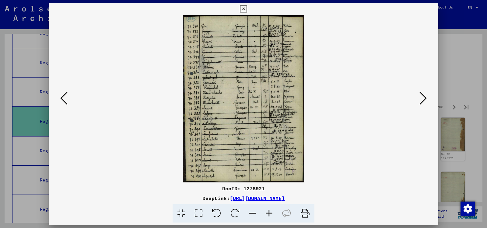
click at [424, 97] on icon at bounding box center [422, 98] width 7 height 15
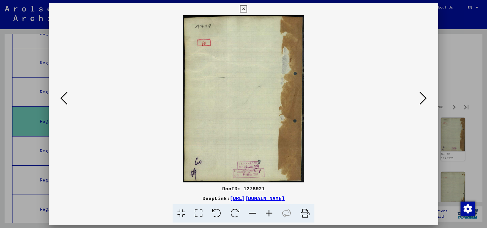
click at [424, 97] on icon at bounding box center [422, 98] width 7 height 15
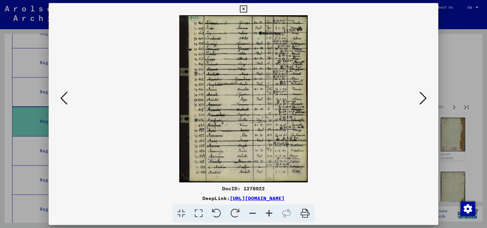
click at [424, 97] on icon at bounding box center [422, 98] width 7 height 15
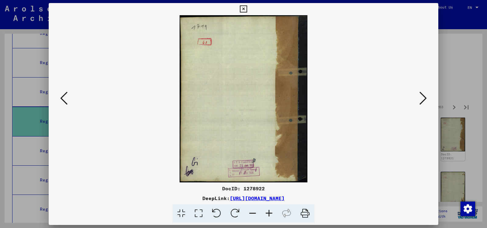
click at [424, 97] on icon at bounding box center [422, 98] width 7 height 15
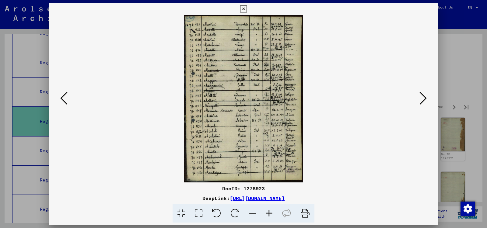
click at [424, 97] on icon at bounding box center [422, 98] width 7 height 15
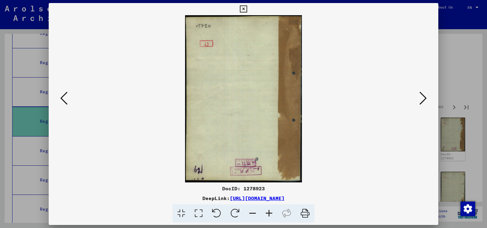
click at [424, 97] on icon at bounding box center [422, 98] width 7 height 15
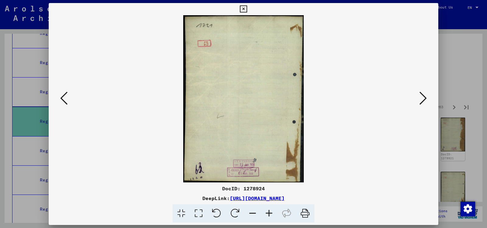
click at [424, 97] on icon at bounding box center [422, 98] width 7 height 15
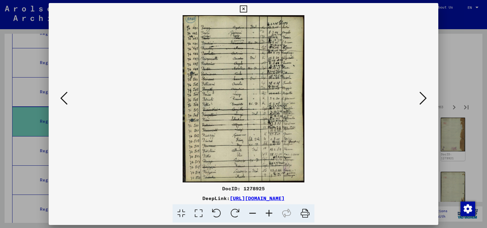
click at [424, 97] on icon at bounding box center [422, 98] width 7 height 15
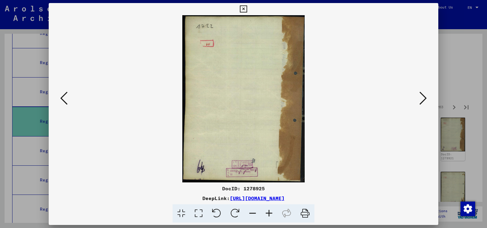
click at [424, 97] on icon at bounding box center [422, 98] width 7 height 15
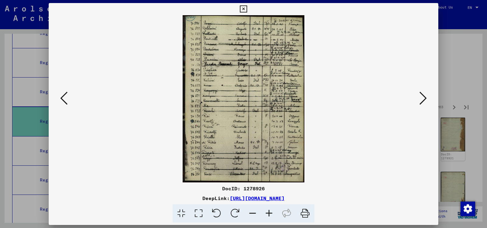
click at [424, 97] on icon at bounding box center [422, 98] width 7 height 15
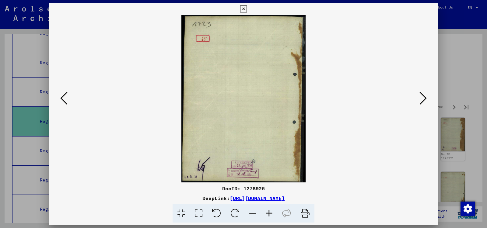
click at [424, 97] on icon at bounding box center [422, 98] width 7 height 15
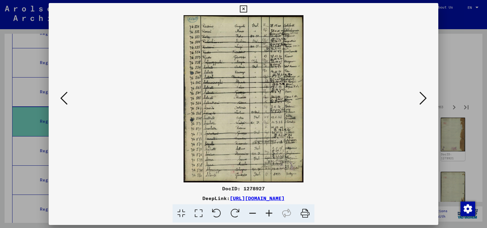
click at [223, 136] on img at bounding box center [243, 98] width 348 height 167
click at [269, 213] on icon at bounding box center [269, 213] width 16 height 19
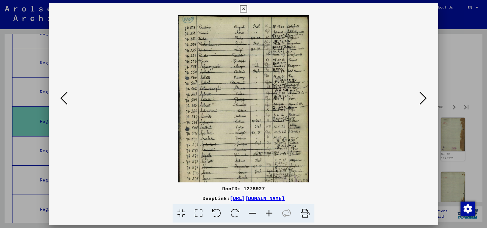
click at [269, 213] on icon at bounding box center [269, 213] width 16 height 19
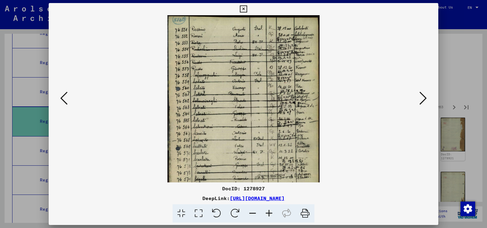
click at [269, 213] on icon at bounding box center [269, 213] width 16 height 19
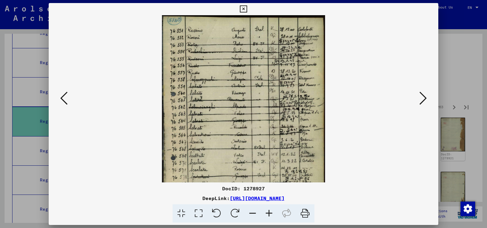
click at [269, 213] on icon at bounding box center [269, 213] width 16 height 19
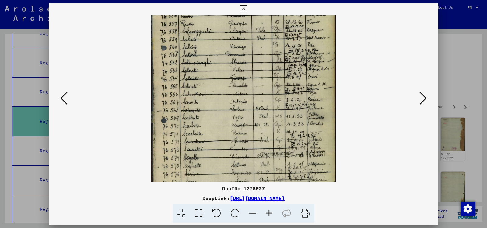
scroll to position [58, 0]
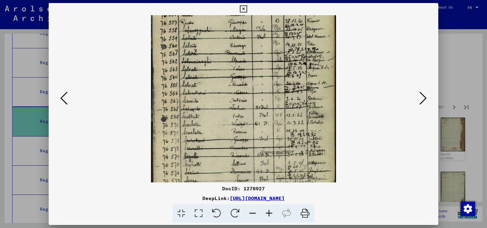
drag, startPoint x: 257, startPoint y: 169, endPoint x: 253, endPoint y: 110, distance: 58.3
click at [253, 110] on img at bounding box center [243, 86] width 185 height 259
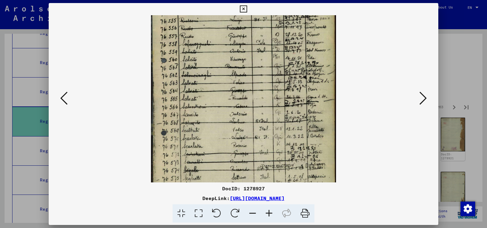
scroll to position [46, 0]
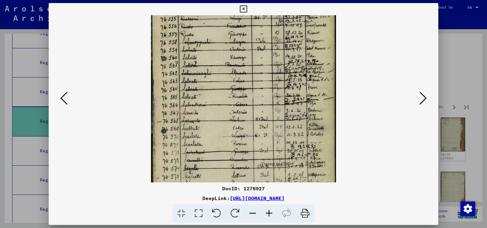
drag, startPoint x: 223, startPoint y: 94, endPoint x: 368, endPoint y: 105, distance: 145.3
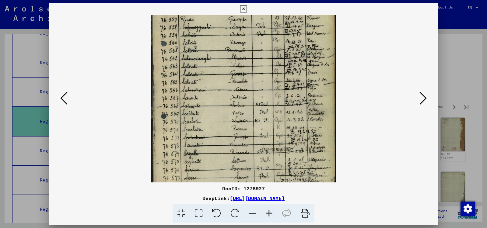
scroll to position [60, 0]
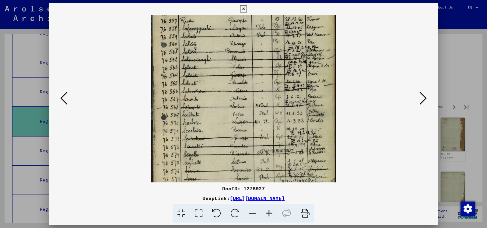
click at [24, 127] on div at bounding box center [243, 114] width 487 height 228
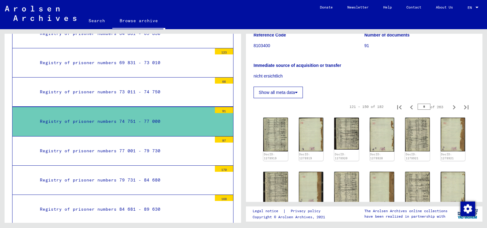
click at [93, 22] on link "Search" at bounding box center [96, 20] width 31 height 15
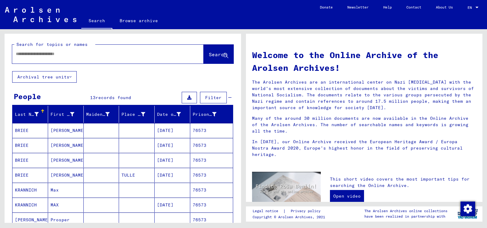
click at [18, 55] on input "text" at bounding box center [100, 54] width 169 height 6
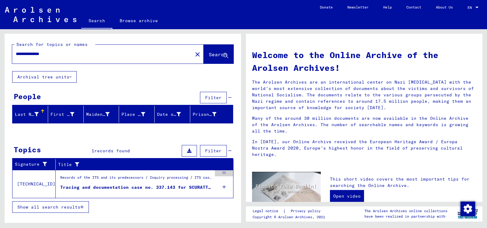
click at [125, 187] on div "Tracing and documentation case no. 337.143 for SCURATTI, ARMADEO born [DEMOGRAP…" at bounding box center [136, 187] width 152 height 6
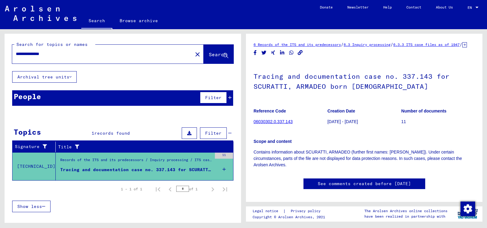
click at [48, 54] on input "**********" at bounding box center [102, 54] width 173 height 6
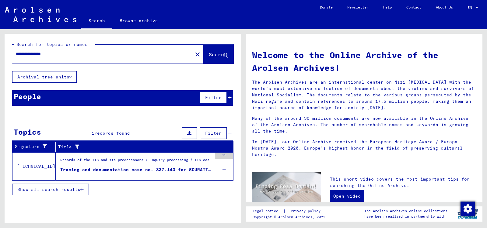
click at [229, 97] on icon at bounding box center [229, 98] width 3 height 4
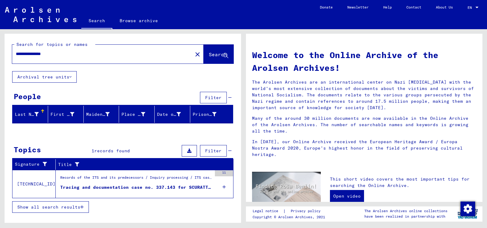
click at [69, 56] on input "**********" at bounding box center [100, 54] width 169 height 6
type input "*"
type input "*****"
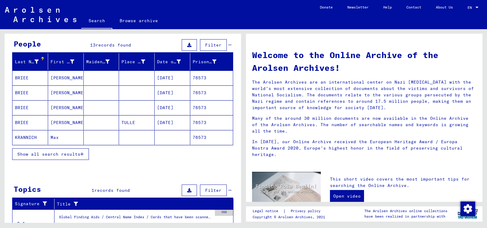
scroll to position [62, 0]
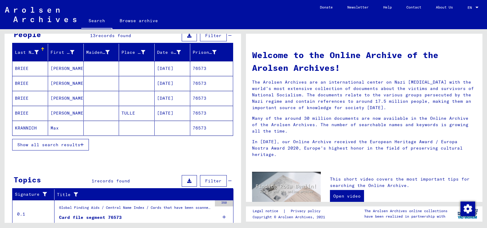
click at [82, 143] on icon "button" at bounding box center [81, 145] width 3 height 4
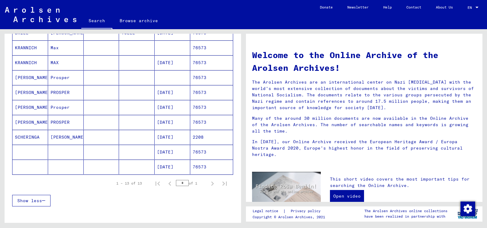
scroll to position [144, 0]
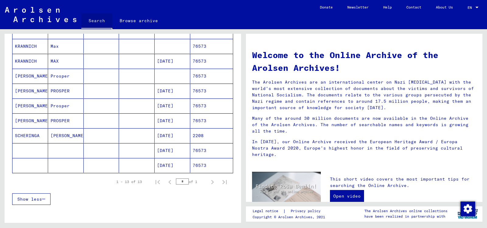
click at [95, 20] on link "Search" at bounding box center [96, 21] width 31 height 16
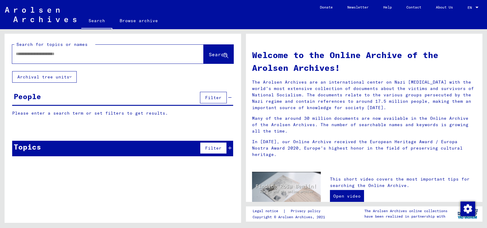
click at [68, 54] on input "text" at bounding box center [100, 54] width 169 height 6
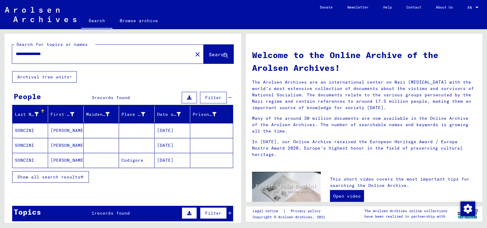
click at [167, 159] on mat-cell "[DATE]" at bounding box center [173, 160] width 36 height 15
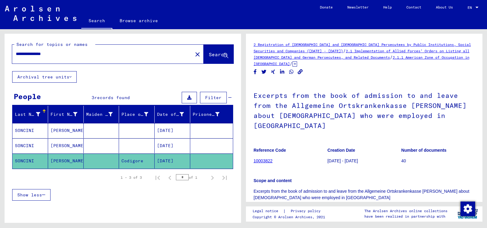
click at [176, 144] on mat-cell "[DATE]" at bounding box center [173, 145] width 36 height 15
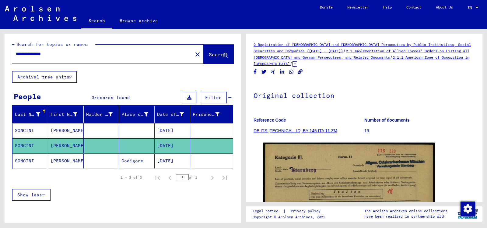
click at [174, 130] on mat-cell "[DATE]" at bounding box center [173, 130] width 36 height 15
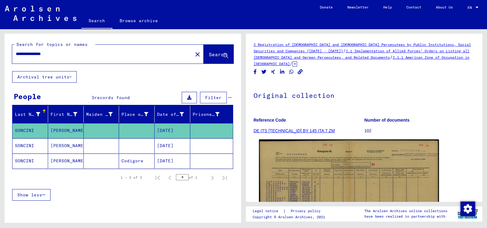
click at [309, 171] on img at bounding box center [349, 204] width 180 height 129
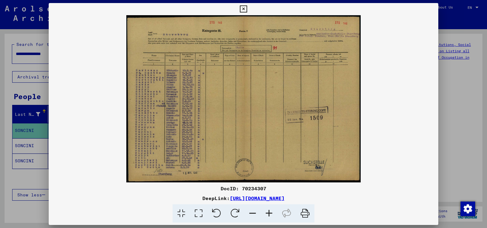
click at [268, 212] on icon at bounding box center [269, 213] width 16 height 19
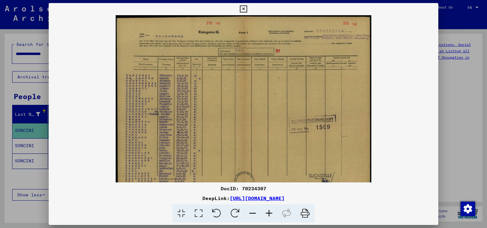
click at [268, 212] on icon at bounding box center [269, 213] width 16 height 19
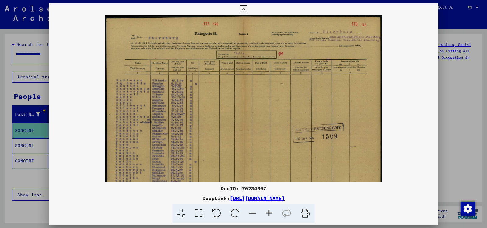
click at [268, 212] on icon at bounding box center [269, 213] width 16 height 19
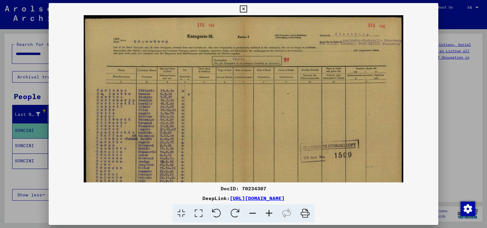
click at [268, 212] on icon at bounding box center [269, 213] width 16 height 19
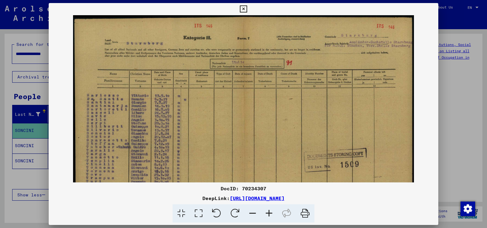
click at [268, 212] on icon at bounding box center [269, 213] width 16 height 19
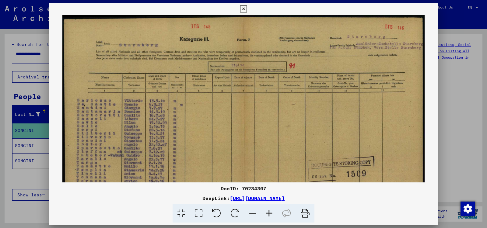
click at [268, 212] on icon at bounding box center [269, 213] width 16 height 19
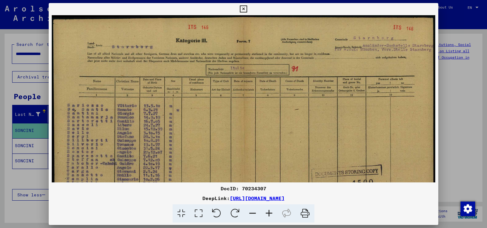
click at [268, 212] on icon at bounding box center [269, 213] width 16 height 19
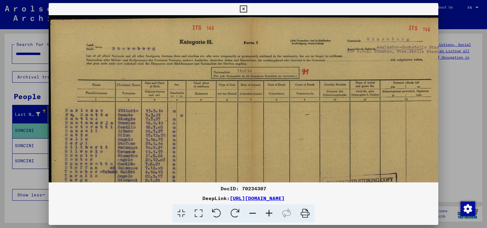
drag, startPoint x: 267, startPoint y: 188, endPoint x: 220, endPoint y: 190, distance: 46.6
click at [220, 190] on div "DocID: 70234307" at bounding box center [243, 188] width 389 height 7
copy div "DocID: 70234307"
click at [471, 96] on div at bounding box center [243, 114] width 487 height 228
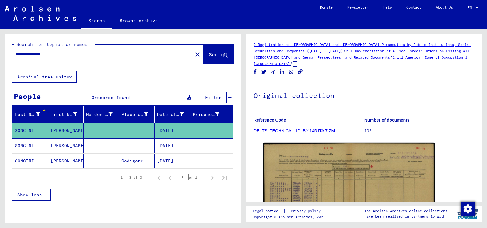
click at [173, 144] on mat-cell "[DATE]" at bounding box center [173, 145] width 36 height 15
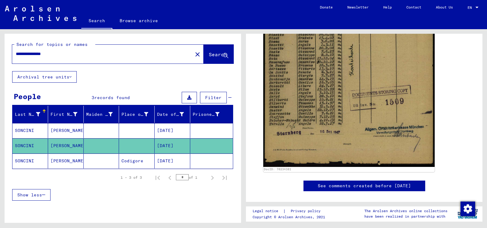
scroll to position [201, 0]
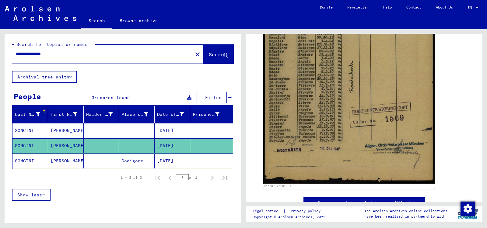
click at [174, 162] on mat-cell "[DATE]" at bounding box center [173, 161] width 36 height 15
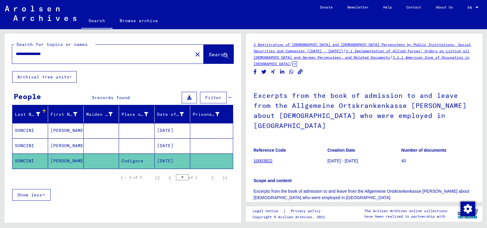
click at [306, 158] on figure "Reference Code 10003822" at bounding box center [290, 156] width 74 height 27
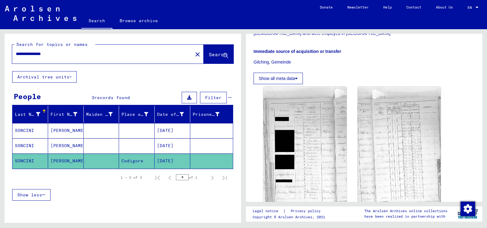
scroll to position [184, 0]
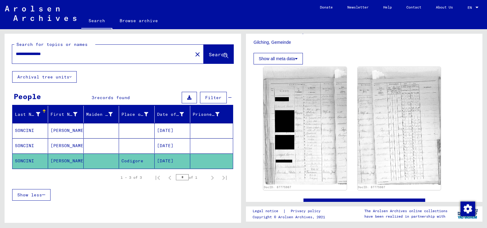
click at [61, 56] on input "**********" at bounding box center [102, 54] width 173 height 6
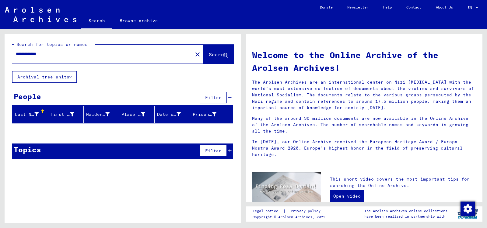
click at [231, 150] on icon at bounding box center [229, 151] width 3 height 4
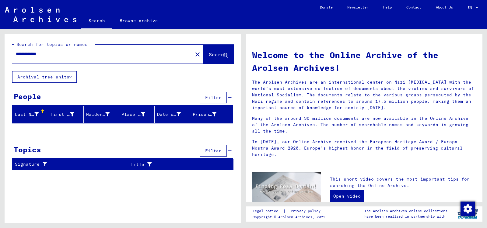
click at [39, 53] on input "**********" at bounding box center [100, 54] width 169 height 6
click at [67, 56] on input "**********" at bounding box center [100, 54] width 169 height 6
type input "*"
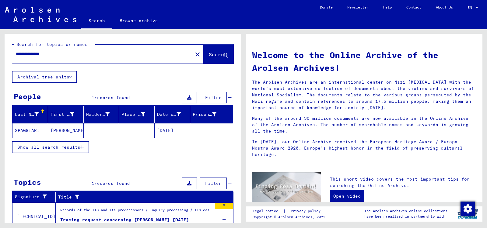
click at [165, 129] on mat-cell "[DATE]" at bounding box center [173, 130] width 36 height 15
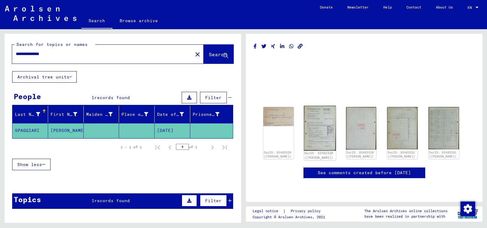
click at [311, 130] on img at bounding box center [320, 128] width 32 height 45
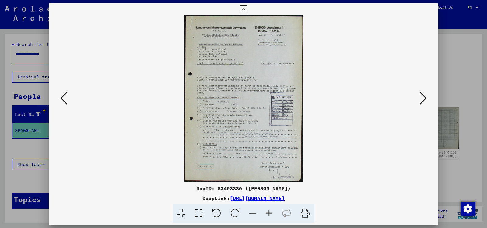
click at [311, 130] on img at bounding box center [243, 98] width 348 height 167
click at [247, 8] on icon at bounding box center [243, 8] width 7 height 7
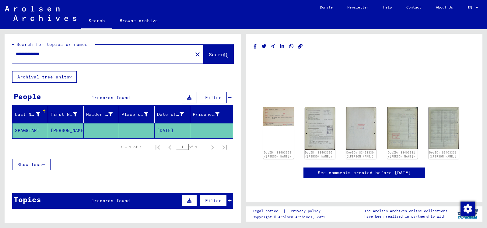
click at [231, 200] on icon at bounding box center [229, 201] width 3 height 4
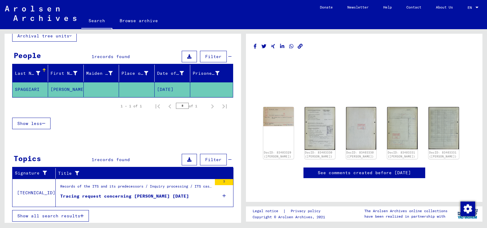
scroll to position [42, 0]
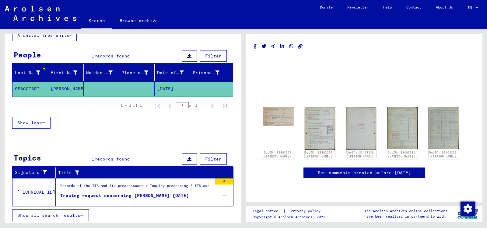
click at [154, 194] on div "Tracing request concerning [PERSON_NAME] [DATE]" at bounding box center [124, 196] width 129 height 6
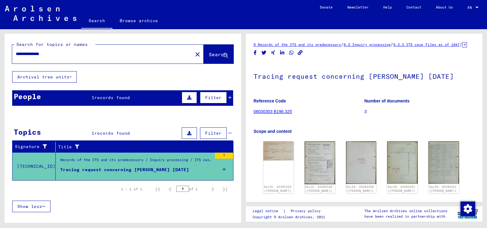
click at [62, 52] on input "**********" at bounding box center [102, 54] width 173 height 6
type input "*"
type input "******"
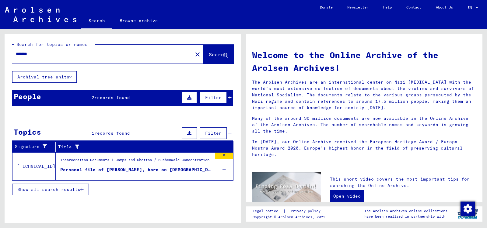
click at [230, 97] on icon at bounding box center [229, 98] width 3 height 4
